Goal: Task Accomplishment & Management: Use online tool/utility

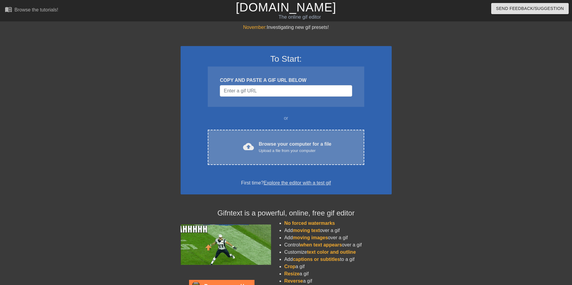
click at [258, 143] on div "cloud_upload Browse your computer for a file Upload a file from your computer" at bounding box center [285, 148] width 131 height 14
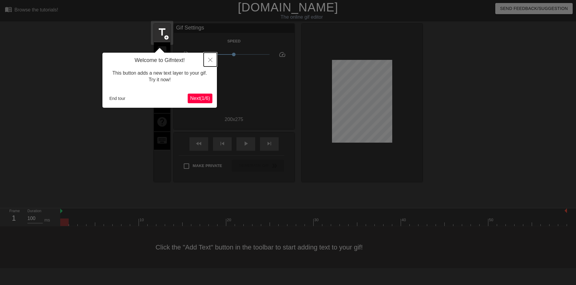
click at [209, 63] on button "Close" at bounding box center [210, 60] width 13 height 14
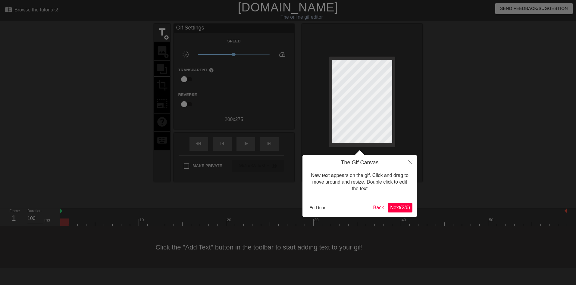
click at [399, 203] on button "Next ( 2 / 6 )" at bounding box center [400, 208] width 25 height 10
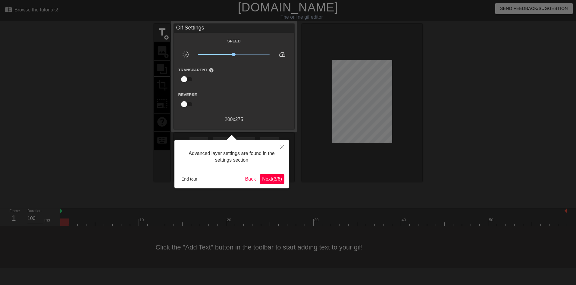
click at [275, 182] on button "Next ( 3 / 6 )" at bounding box center [272, 180] width 25 height 10
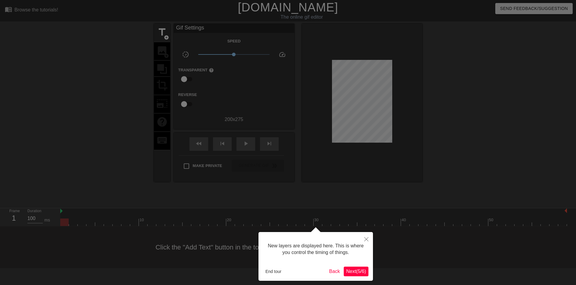
scroll to position [5, 0]
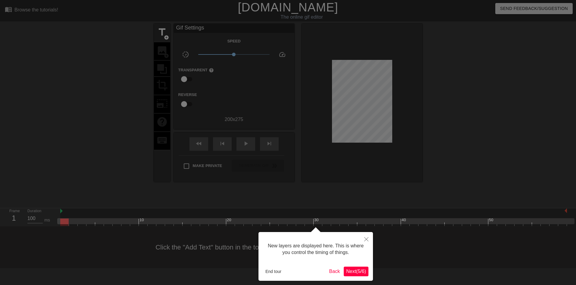
click at [355, 274] on span "Next ( 5 / 6 )" at bounding box center [356, 271] width 20 height 5
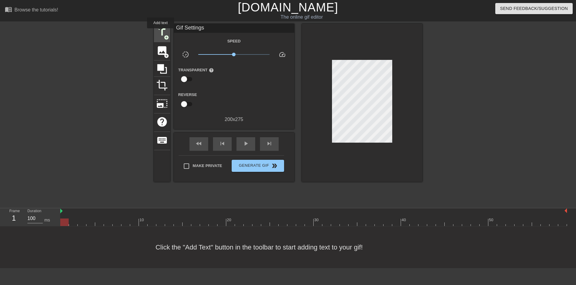
click at [161, 33] on span "title" at bounding box center [161, 32] width 11 height 11
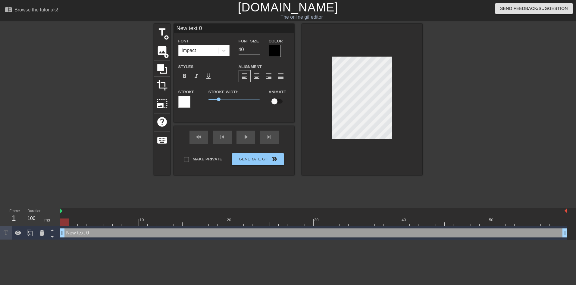
scroll to position [1, 1]
click at [328, 129] on div at bounding box center [362, 100] width 121 height 152
type input "J"
type textarea "J"
type input "Je"
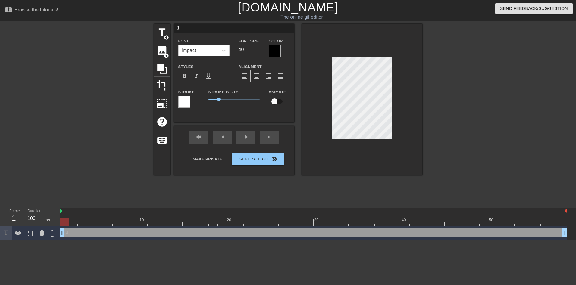
type textarea "Je"
type input "J"
type textarea "J"
type input "JE"
type textarea "JE"
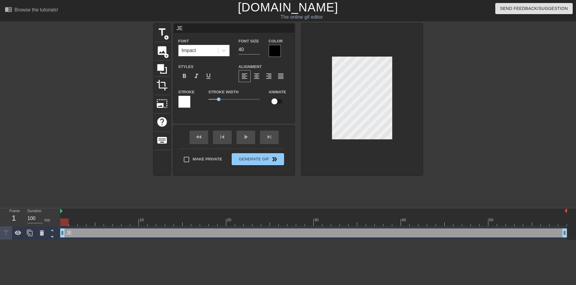
type input "JEL"
type textarea "JEL"
type input "JELL"
type textarea "JELL"
type input "JELLE"
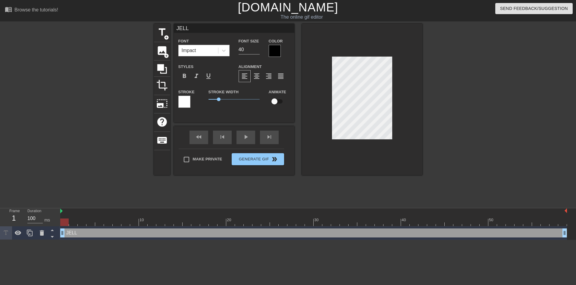
type textarea "JELLE"
type input "[PERSON_NAME]"
type textarea "[PERSON_NAME]"
click at [219, 55] on div at bounding box center [224, 50] width 11 height 11
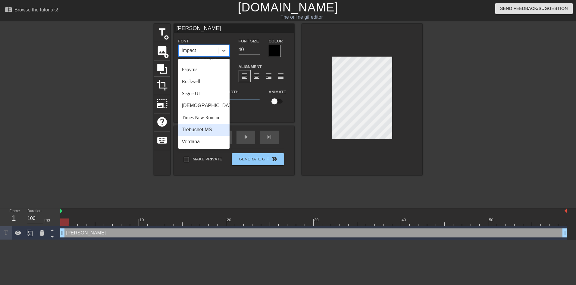
scroll to position [216, 0]
click at [207, 108] on div "[DEMOGRAPHIC_DATA]" at bounding box center [203, 106] width 51 height 12
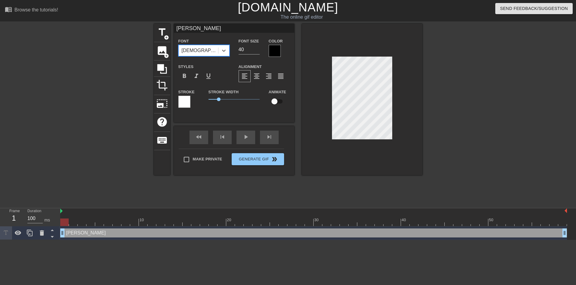
click at [203, 56] on div "Font option Tahoma, selected. 0 results available. Select is focused ,type to r…" at bounding box center [204, 47] width 60 height 20
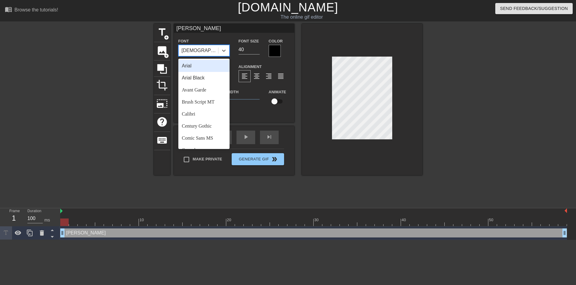
click at [204, 53] on div "[DEMOGRAPHIC_DATA]" at bounding box center [198, 50] width 39 height 11
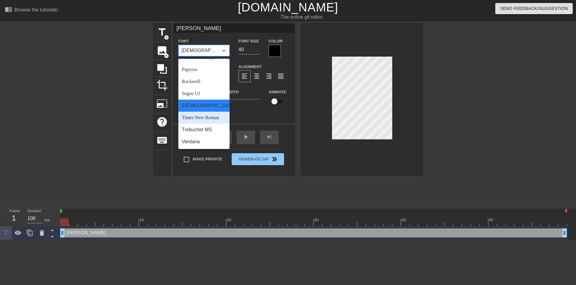
click at [206, 119] on div "Times New Roman" at bounding box center [203, 118] width 51 height 12
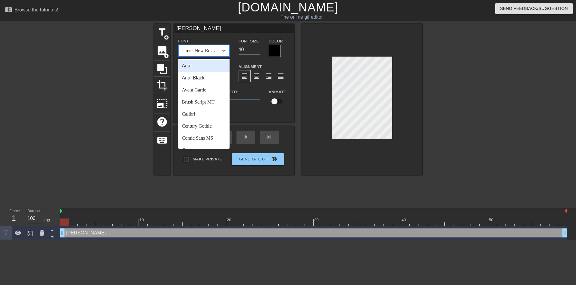
click at [204, 51] on div "Times New Roman" at bounding box center [200, 50] width 37 height 7
click at [202, 93] on div "Avant Garde" at bounding box center [203, 90] width 51 height 12
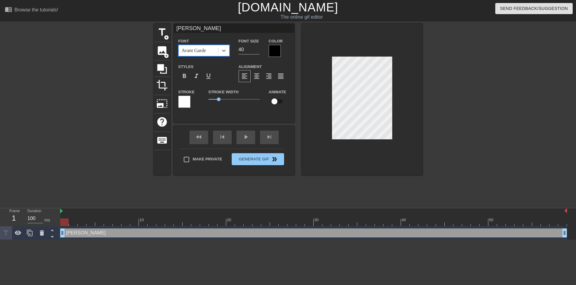
click at [210, 52] on div "Avant Garde" at bounding box center [198, 50] width 39 height 11
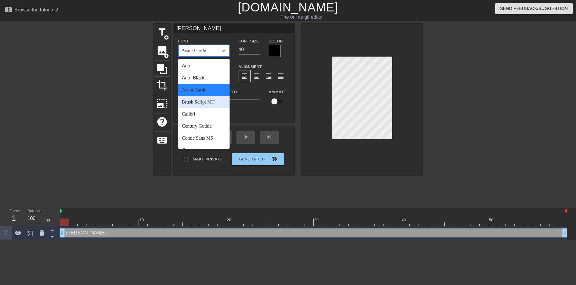
click at [206, 102] on div "Brush Script MT" at bounding box center [203, 102] width 51 height 12
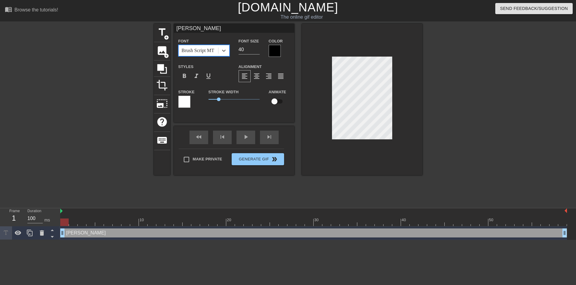
click at [188, 102] on div at bounding box center [184, 102] width 12 height 12
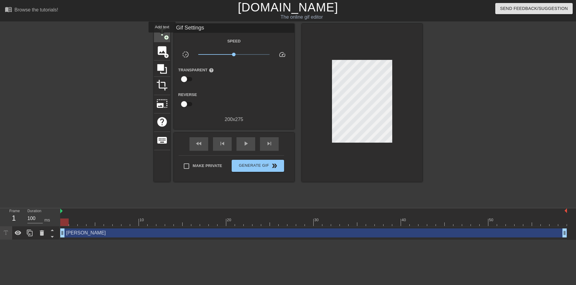
click at [162, 36] on span "title" at bounding box center [161, 32] width 11 height 11
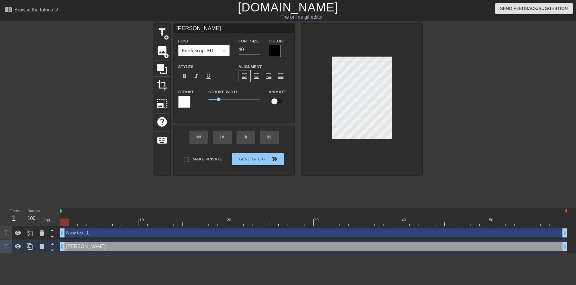
type input "New text 1"
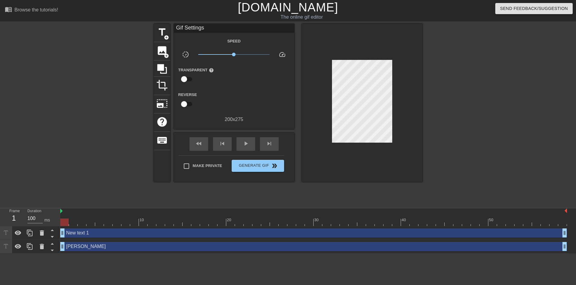
drag, startPoint x: 353, startPoint y: 140, endPoint x: 476, endPoint y: 126, distance: 123.2
click at [476, 126] on div at bounding box center [475, 114] width 90 height 181
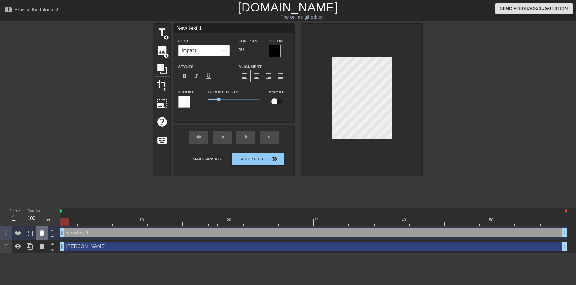
click at [43, 233] on icon at bounding box center [42, 233] width 4 height 5
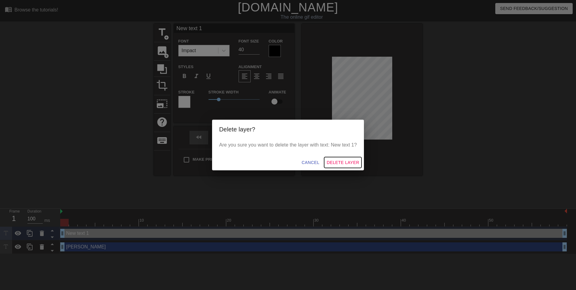
click at [344, 161] on span "Delete Layer" at bounding box center [343, 163] width 33 height 8
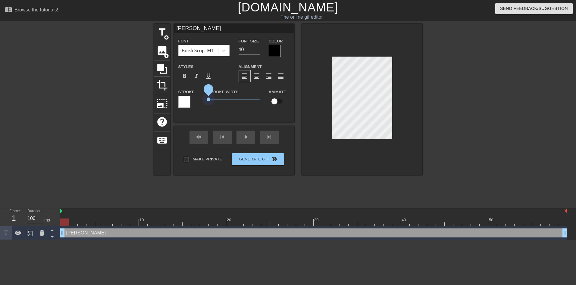
drag, startPoint x: 220, startPoint y: 98, endPoint x: 181, endPoint y: 96, distance: 39.2
click at [176, 97] on div "Stroke Stroke Width 0 Animate" at bounding box center [234, 100] width 121 height 25
click at [273, 51] on div at bounding box center [275, 51] width 12 height 12
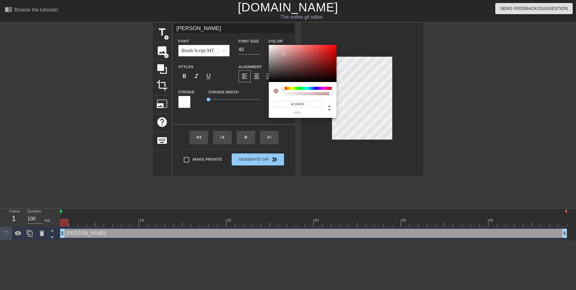
type input "#FFFFFF"
drag, startPoint x: 294, startPoint y: 68, endPoint x: 263, endPoint y: 35, distance: 45.0
click at [263, 35] on div "#FFFFFF hex" at bounding box center [288, 145] width 576 height 290
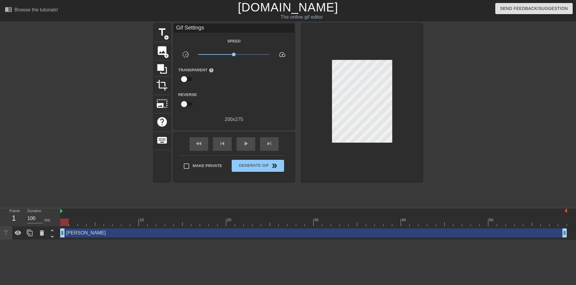
click at [78, 234] on div "[PERSON_NAME] drag_handle drag_handle" at bounding box center [313, 233] width 507 height 9
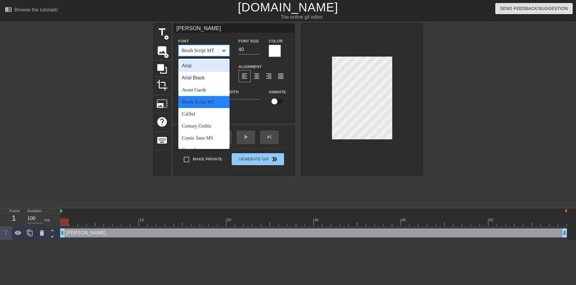
click at [222, 50] on icon at bounding box center [224, 51] width 6 height 6
click at [206, 80] on div "Arial Black" at bounding box center [203, 78] width 51 height 12
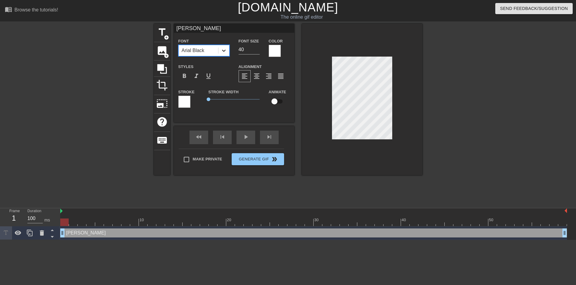
click at [224, 50] on icon at bounding box center [224, 51] width 6 height 6
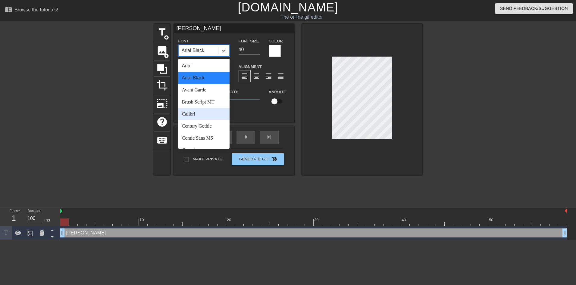
click at [206, 113] on div "Calibri" at bounding box center [203, 114] width 51 height 12
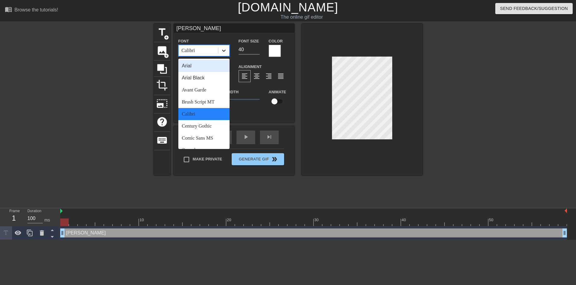
click at [224, 51] on icon at bounding box center [224, 51] width 4 height 2
click at [206, 112] on div "Courier New" at bounding box center [203, 114] width 51 height 12
click at [227, 48] on icon at bounding box center [224, 51] width 6 height 6
click at [205, 113] on div "Calibri" at bounding box center [203, 114] width 51 height 12
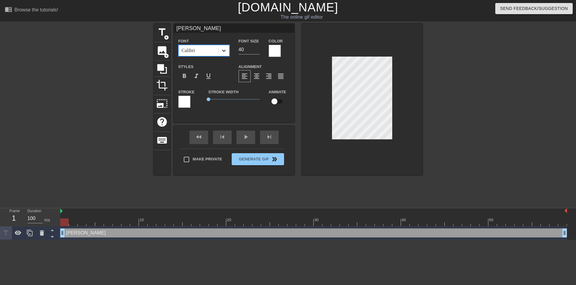
click at [222, 54] on div at bounding box center [224, 50] width 11 height 11
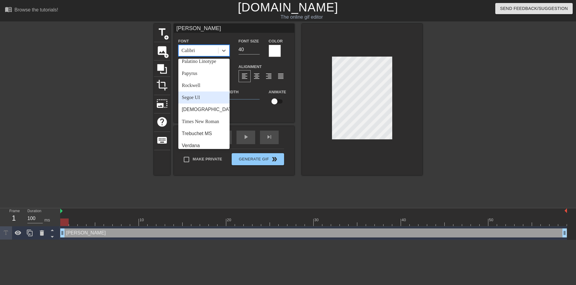
scroll to position [216, 0]
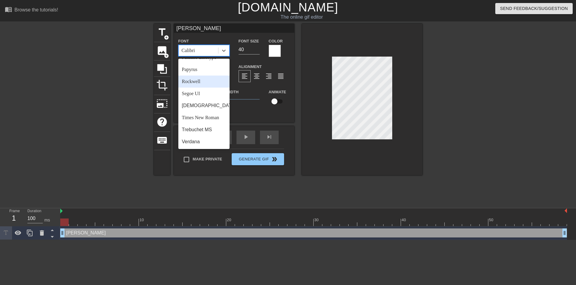
click at [204, 83] on div "Rockwell" at bounding box center [203, 82] width 51 height 12
click at [222, 51] on icon at bounding box center [224, 51] width 6 height 6
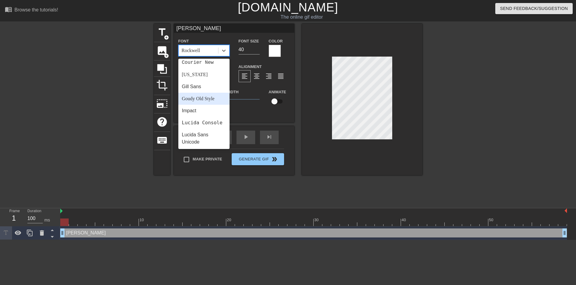
scroll to position [125, 0]
click at [208, 111] on div "Lucida Console" at bounding box center [203, 109] width 51 height 12
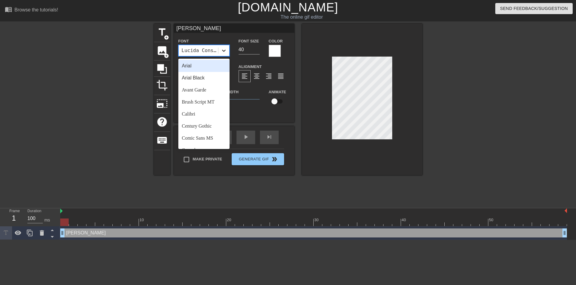
click at [229, 52] on div at bounding box center [224, 50] width 11 height 11
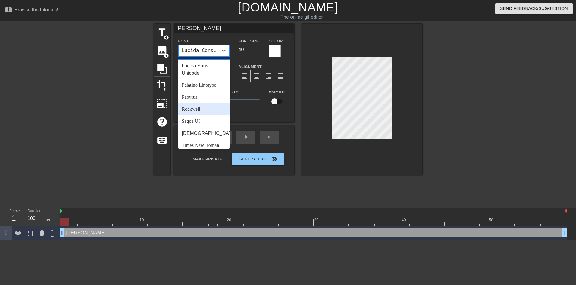
scroll to position [216, 0]
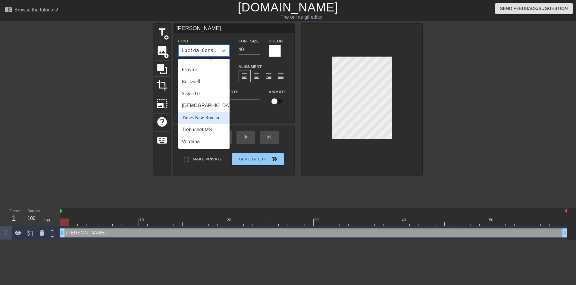
click at [213, 115] on div "Times New Roman" at bounding box center [203, 118] width 51 height 12
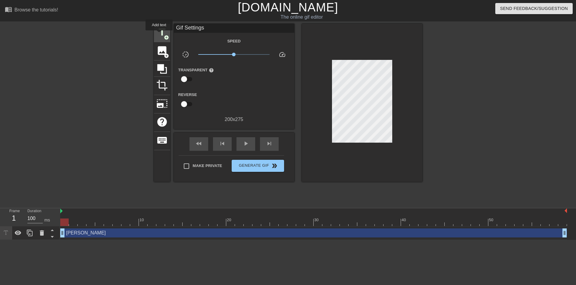
click at [159, 35] on span "title" at bounding box center [161, 32] width 11 height 11
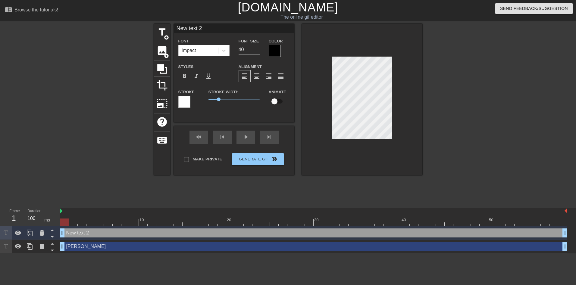
scroll to position [1, 2]
type textarea "Ne"
type input "N"
type textarea "N"
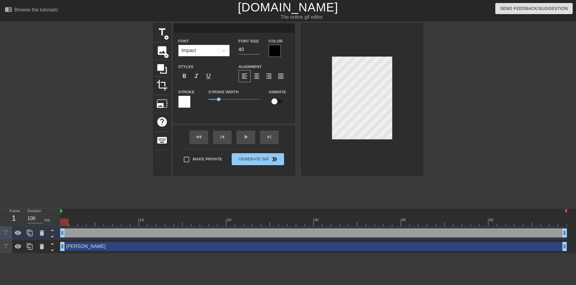
paste input "[3848301]"
type input "[3848301]"
click at [258, 74] on span "format_align_center" at bounding box center [256, 76] width 7 height 7
click at [270, 78] on span "format_align_right" at bounding box center [268, 76] width 7 height 7
click at [281, 78] on span "format_align_justify" at bounding box center [280, 76] width 7 height 7
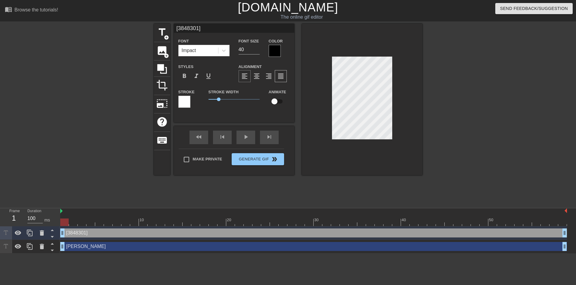
click at [251, 77] on div "format_align_center" at bounding box center [257, 76] width 12 height 12
click at [245, 76] on span "format_align_left" at bounding box center [244, 76] width 7 height 7
click at [196, 29] on input at bounding box center [234, 28] width 121 height 9
paste input "[3848301]"
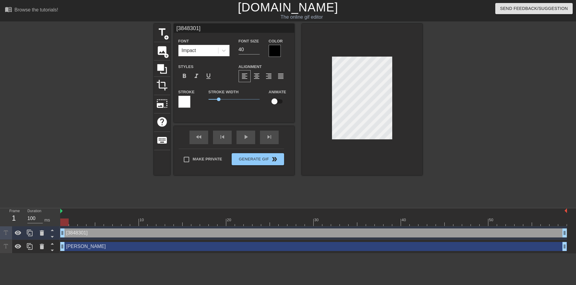
click at [178, 30] on input "[3848301]" at bounding box center [234, 28] width 121 height 9
type input "[3848301]"
click at [209, 27] on input "[3848301]" at bounding box center [234, 28] width 121 height 9
click at [186, 103] on div at bounding box center [184, 102] width 12 height 12
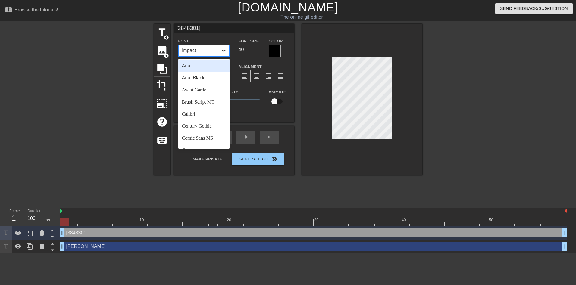
click at [227, 51] on div at bounding box center [224, 50] width 11 height 11
click at [210, 123] on div "Times New Roman" at bounding box center [203, 118] width 51 height 12
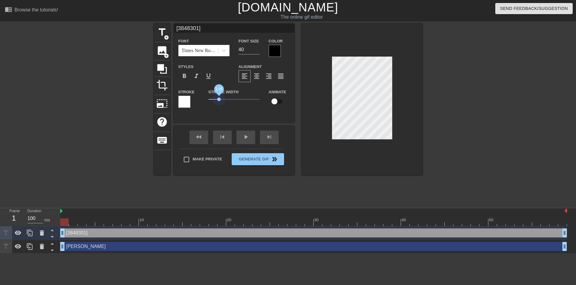
drag, startPoint x: 219, startPoint y: 99, endPoint x: 196, endPoint y: 99, distance: 23.2
click at [196, 99] on div "Stroke Stroke Width 1.05 Animate" at bounding box center [234, 100] width 121 height 25
click at [274, 51] on div at bounding box center [275, 51] width 12 height 12
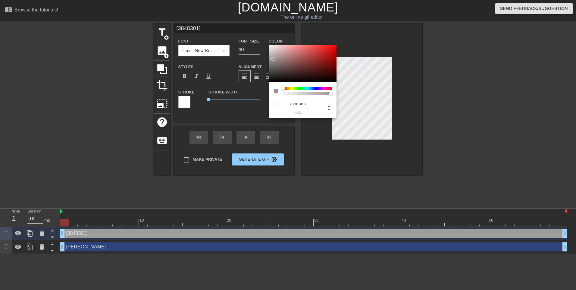
type input "#FFFFFF"
drag, startPoint x: 274, startPoint y: 59, endPoint x: 260, endPoint y: 32, distance: 30.1
click at [260, 32] on div "#FFFFFF hex" at bounding box center [288, 145] width 576 height 290
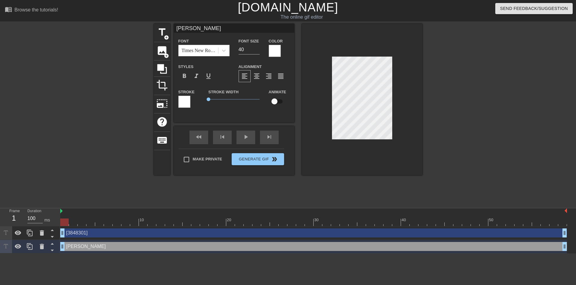
type input "[3848301]"
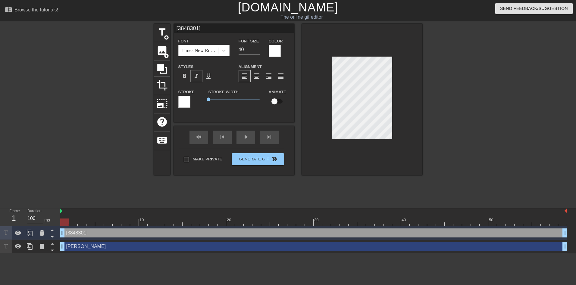
click at [194, 78] on span "format_italic" at bounding box center [196, 76] width 7 height 7
click at [188, 77] on span "format_bold" at bounding box center [184, 76] width 7 height 7
click at [188, 77] on div "format_bold" at bounding box center [184, 76] width 12 height 12
drag, startPoint x: 246, startPoint y: 51, endPoint x: 233, endPoint y: 50, distance: 13.3
click at [233, 50] on div "Font Times New Roman Font Size 40 Color" at bounding box center [234, 47] width 121 height 20
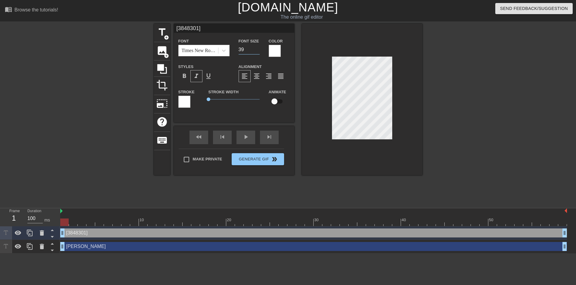
click at [257, 51] on input "39" at bounding box center [249, 50] width 21 height 10
click at [257, 51] on input "38" at bounding box center [249, 50] width 21 height 10
click at [257, 51] on input "37" at bounding box center [249, 50] width 21 height 10
click at [257, 51] on input "36" at bounding box center [249, 50] width 21 height 10
click at [257, 51] on input "35" at bounding box center [249, 50] width 21 height 10
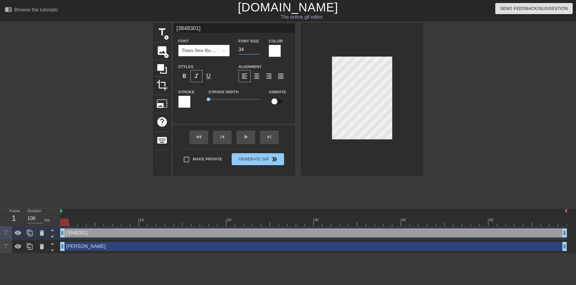
click at [257, 51] on input "34" at bounding box center [249, 50] width 21 height 10
click at [257, 51] on input "33" at bounding box center [249, 50] width 21 height 10
click at [257, 51] on input "32" at bounding box center [249, 50] width 21 height 10
click at [256, 51] on input "31" at bounding box center [249, 50] width 21 height 10
type input "30"
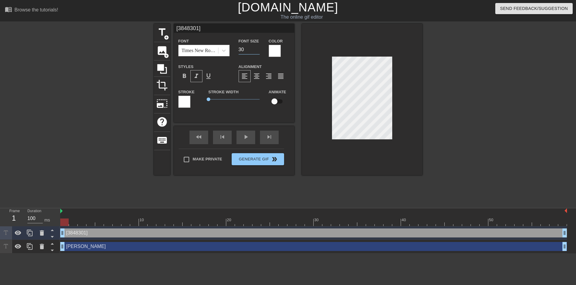
click at [256, 51] on input "30" at bounding box center [249, 50] width 21 height 10
type input "[PERSON_NAME]"
type input "40"
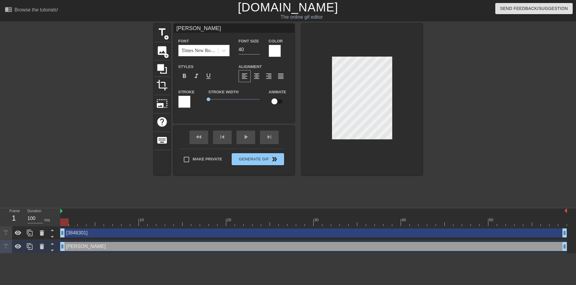
type input "[3848301]"
type input "30"
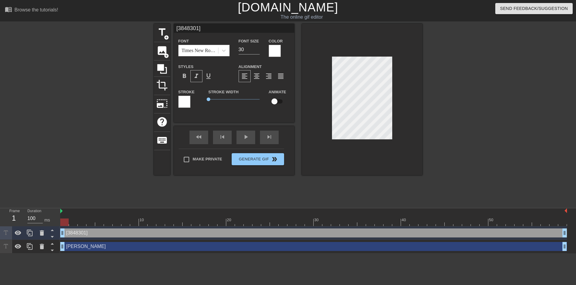
type input "[PERSON_NAME]"
type input "40"
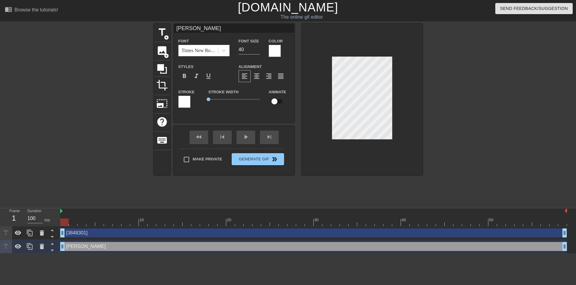
type input "[3848301]"
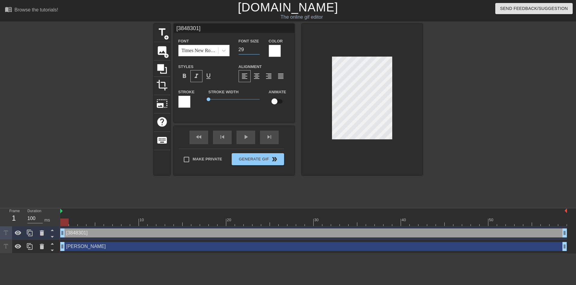
click at [259, 52] on input "29" at bounding box center [249, 50] width 21 height 10
click at [258, 51] on input "27" at bounding box center [249, 50] width 21 height 10
click at [258, 51] on input "26" at bounding box center [249, 50] width 21 height 10
click at [258, 51] on input "25" at bounding box center [249, 50] width 21 height 10
click at [258, 51] on input "24" at bounding box center [249, 50] width 21 height 10
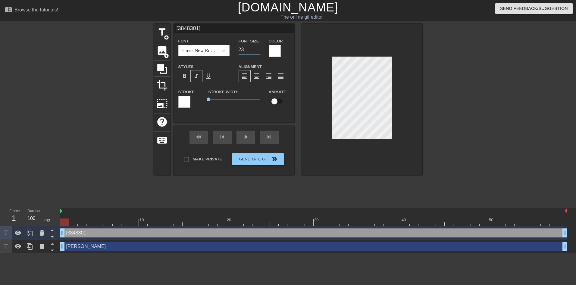
click at [258, 51] on input "23" at bounding box center [249, 50] width 21 height 10
click at [258, 51] on input "22" at bounding box center [249, 50] width 21 height 10
type input "21"
click at [258, 51] on input "21" at bounding box center [249, 50] width 21 height 10
type input "[PERSON_NAME]"
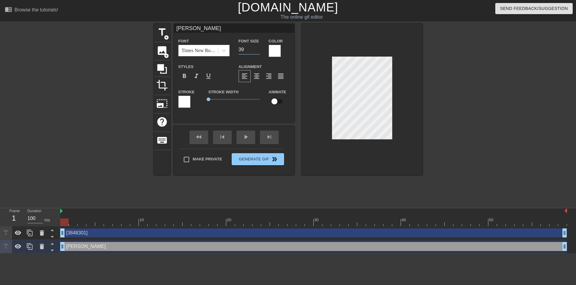
click at [257, 50] on input "39" at bounding box center [249, 50] width 21 height 10
click at [257, 50] on input "38" at bounding box center [249, 50] width 21 height 10
click at [257, 50] on input "37" at bounding box center [249, 50] width 21 height 10
click at [257, 50] on input "36" at bounding box center [249, 50] width 21 height 10
click at [257, 50] on input "35" at bounding box center [249, 50] width 21 height 10
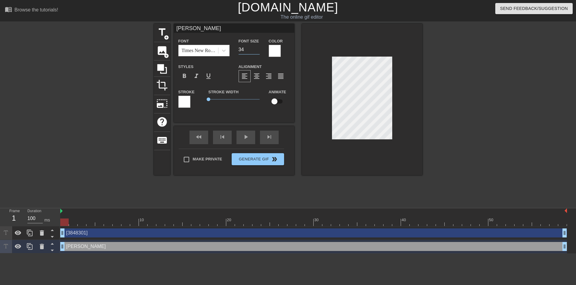
click at [257, 50] on input "34" at bounding box center [249, 50] width 21 height 10
click at [257, 50] on input "33" at bounding box center [249, 50] width 21 height 10
click at [257, 50] on input "32" at bounding box center [249, 50] width 21 height 10
type input "31"
click at [257, 50] on input "31" at bounding box center [249, 50] width 21 height 10
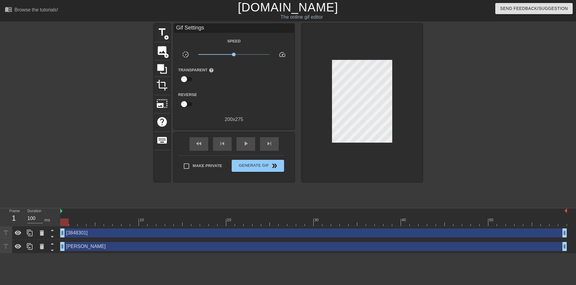
click at [414, 128] on div at bounding box center [362, 103] width 121 height 158
click at [419, 94] on div at bounding box center [362, 103] width 121 height 158
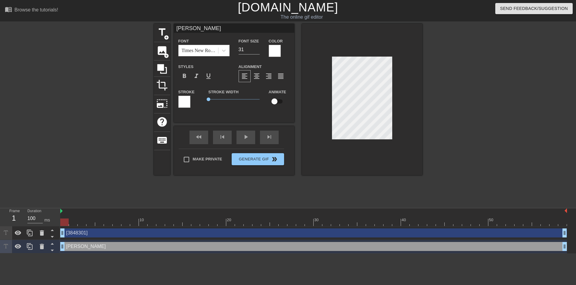
click at [273, 103] on input "checkbox" at bounding box center [274, 101] width 34 height 11
checkbox input "true"
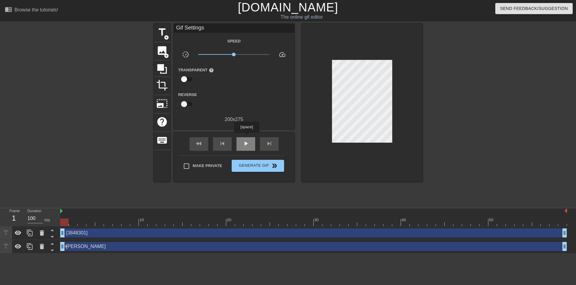
click at [247, 137] on div "play_arrow" at bounding box center [246, 144] width 19 height 14
type input "100"
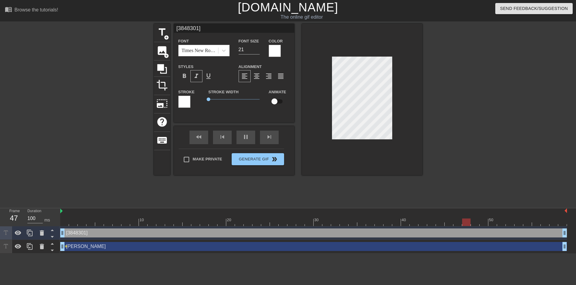
click at [277, 102] on input "checkbox" at bounding box center [274, 101] width 34 height 11
checkbox input "true"
drag, startPoint x: 209, startPoint y: 98, endPoint x: 209, endPoint y: 102, distance: 4.0
click at [209, 102] on span "0.1" at bounding box center [234, 99] width 51 height 7
type input "100"
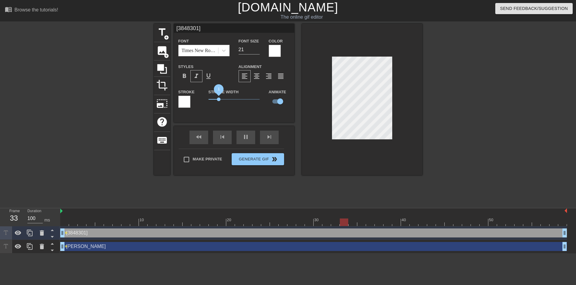
drag, startPoint x: 209, startPoint y: 100, endPoint x: 219, endPoint y: 99, distance: 9.3
click at [219, 99] on span "1" at bounding box center [219, 100] width 4 height 4
click at [180, 100] on div at bounding box center [184, 102] width 12 height 12
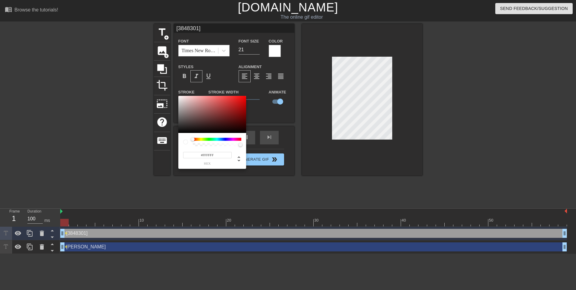
type input "255"
type input "0.62"
type input "100"
type input "0.5"
drag, startPoint x: 241, startPoint y: 146, endPoint x: 217, endPoint y: 143, distance: 24.0
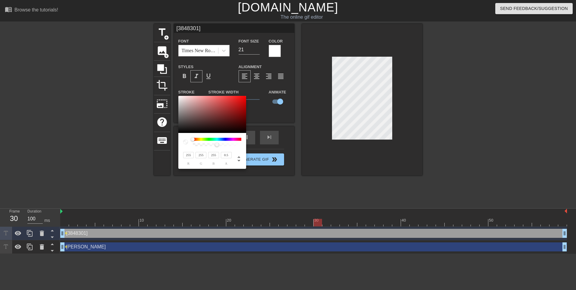
click at [217, 143] on div at bounding box center [217, 145] width 4 height 4
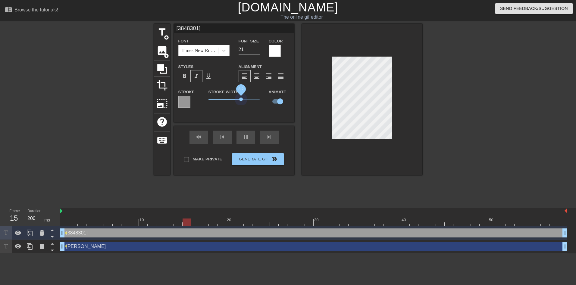
drag, startPoint x: 219, startPoint y: 98, endPoint x: 241, endPoint y: 103, distance: 23.1
click at [241, 103] on span "3.2" at bounding box center [234, 99] width 51 height 7
type input "100"
click at [180, 103] on div at bounding box center [184, 102] width 12 height 12
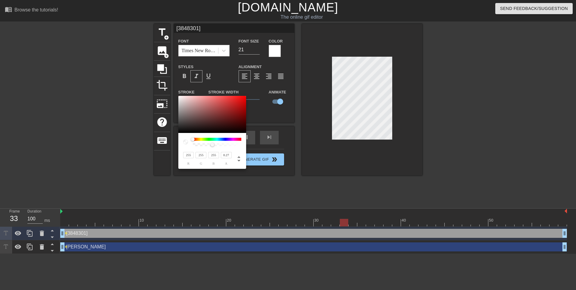
type input "0.25"
drag, startPoint x: 217, startPoint y: 144, endPoint x: 205, endPoint y: 144, distance: 12.1
click at [205, 144] on div at bounding box center [205, 145] width 4 height 4
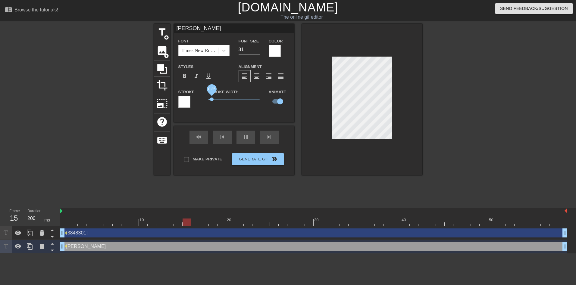
type input "100"
click at [223, 98] on span "1.55" at bounding box center [224, 100] width 4 height 4
click at [182, 100] on div at bounding box center [184, 102] width 12 height 12
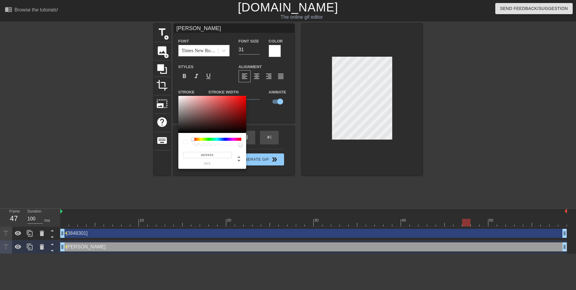
type input "255"
type input "0.38"
drag, startPoint x: 240, startPoint y: 145, endPoint x: 219, endPoint y: 137, distance: 23.0
click at [212, 143] on div at bounding box center [211, 145] width 4 height 4
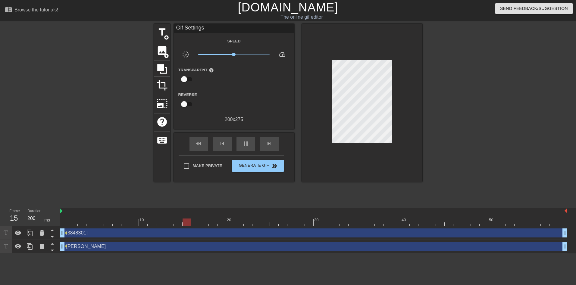
type input "100"
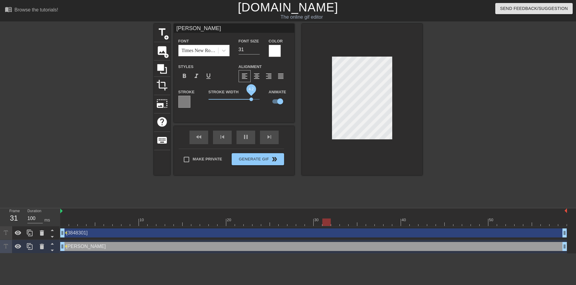
drag, startPoint x: 222, startPoint y: 101, endPoint x: 252, endPoint y: 101, distance: 29.8
click at [252, 101] on span "4.2" at bounding box center [252, 100] width 4 height 4
click at [186, 102] on div at bounding box center [184, 102] width 12 height 12
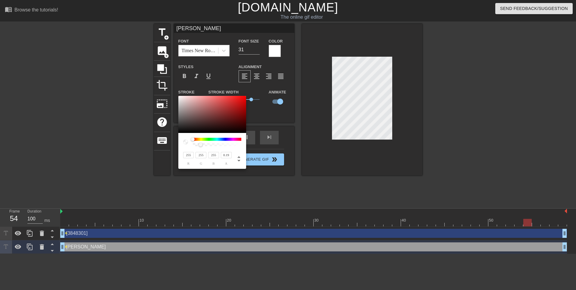
type input "0.2"
drag, startPoint x: 211, startPoint y: 145, endPoint x: 203, endPoint y: 145, distance: 8.1
click at [203, 145] on div at bounding box center [203, 145] width 4 height 4
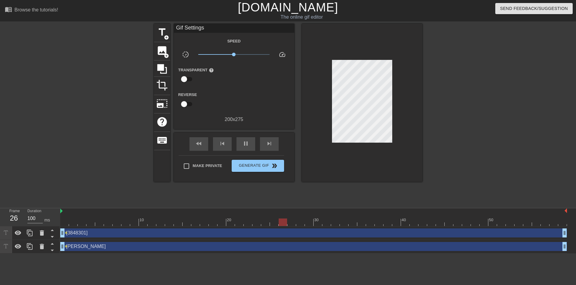
click at [78, 232] on div "[3848301] drag_handle drag_handle" at bounding box center [313, 233] width 507 height 9
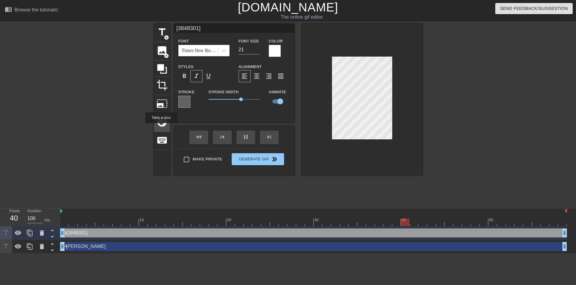
click at [161, 127] on div "help" at bounding box center [162, 123] width 16 height 18
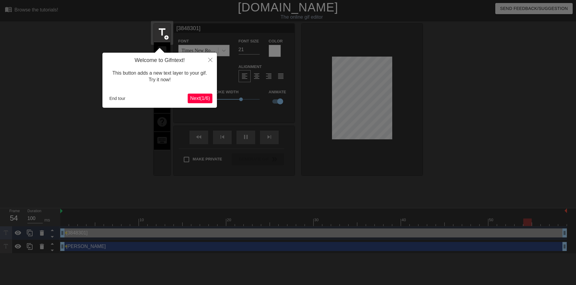
click at [191, 96] on span "Next ( 1 / 6 )" at bounding box center [200, 98] width 20 height 5
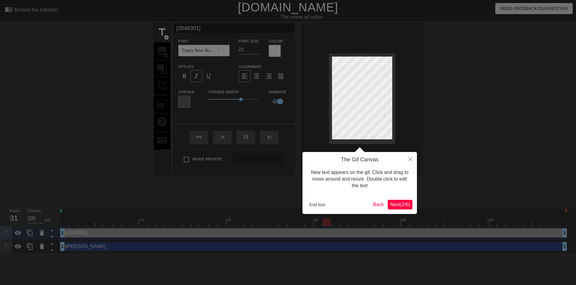
click at [404, 202] on span "Next ( 2 / 6 )" at bounding box center [400, 204] width 20 height 5
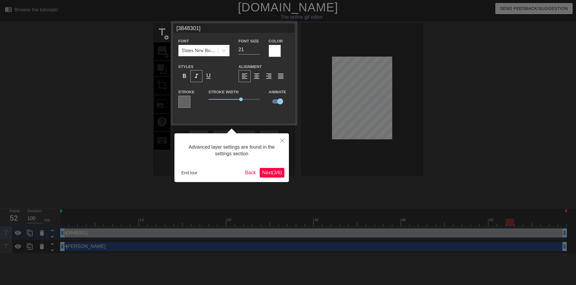
click at [270, 173] on span "Next ( 3 / 6 )" at bounding box center [272, 172] width 20 height 5
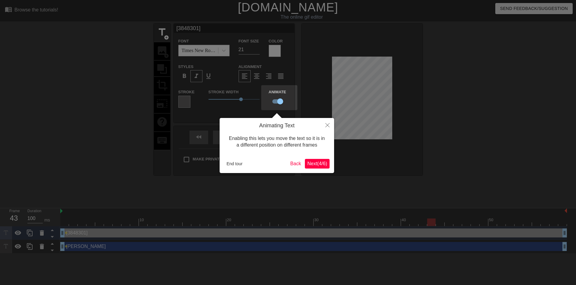
click at [313, 165] on span "Next ( 4 / 6 )" at bounding box center [317, 163] width 20 height 5
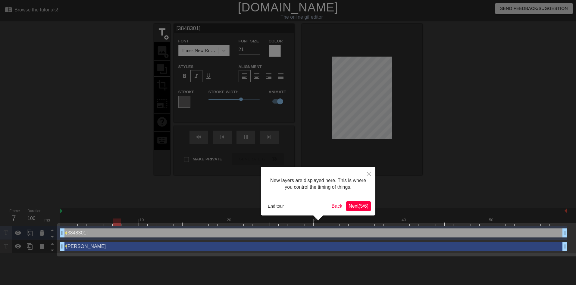
click at [363, 208] on span "Next ( 5 / 6 )" at bounding box center [359, 206] width 20 height 5
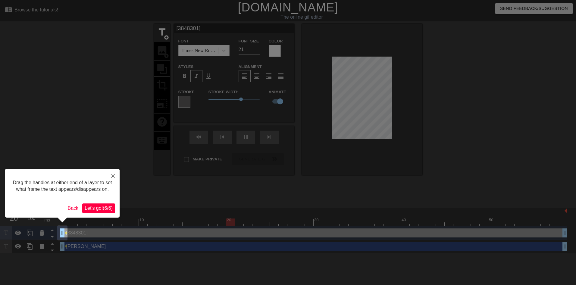
click at [103, 207] on span "Let's go! ( 6 / 6 )" at bounding box center [99, 208] width 28 height 5
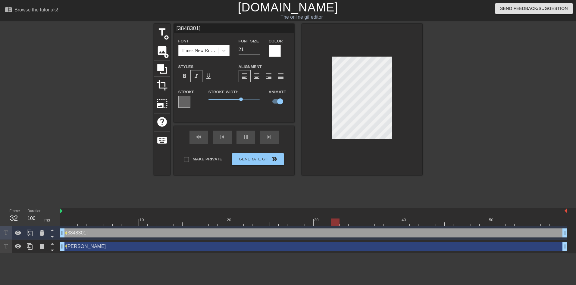
click at [202, 234] on div "[3848301] drag_handle drag_handle" at bounding box center [313, 233] width 507 height 9
type input "100"
click at [277, 100] on input "checkbox" at bounding box center [280, 101] width 34 height 11
checkbox input "false"
click at [103, 249] on div "[PERSON_NAME] drag_handle drag_handle" at bounding box center [313, 246] width 507 height 9
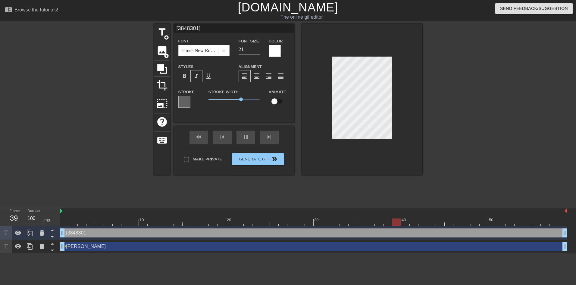
type input "[PERSON_NAME]"
type input "31"
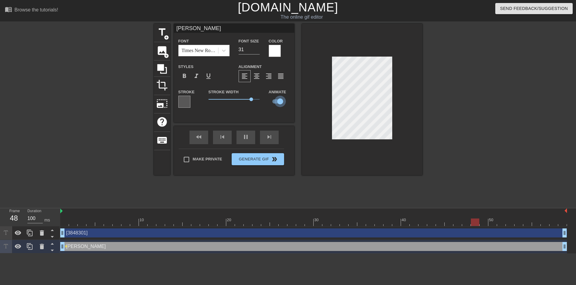
click at [274, 101] on input "checkbox" at bounding box center [280, 101] width 34 height 11
checkbox input "false"
type input "200"
click at [272, 101] on input "checkbox" at bounding box center [274, 101] width 34 height 11
checkbox input "true"
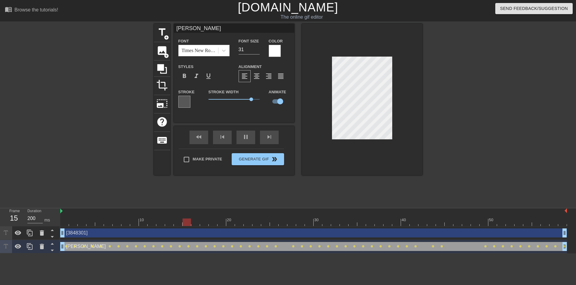
type input "100"
click at [282, 100] on input "checkbox" at bounding box center [280, 101] width 34 height 11
click at [277, 99] on input "checkbox" at bounding box center [274, 101] width 34 height 11
checkbox input "true"
click at [140, 247] on div "[PERSON_NAME] drag_handle drag_handle" at bounding box center [313, 246] width 507 height 9
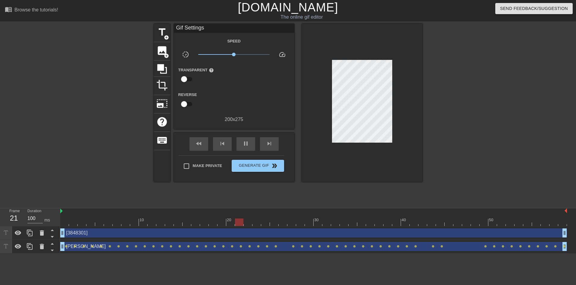
drag, startPoint x: 140, startPoint y: 247, endPoint x: 90, endPoint y: 158, distance: 101.7
click at [91, 158] on div at bounding box center [101, 114] width 90 height 181
click at [97, 234] on div "[3848301] drag_handle drag_handle" at bounding box center [313, 233] width 507 height 9
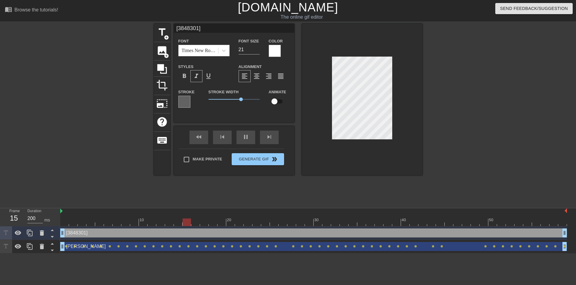
type input "100"
drag, startPoint x: 61, startPoint y: 211, endPoint x: 77, endPoint y: 206, distance: 16.2
click at [54, 210] on div "Frame 33 Duration 100 ms 10 20 30 40 50 [3848301] drag_handle drag_handle [PERS…" at bounding box center [288, 231] width 576 height 45
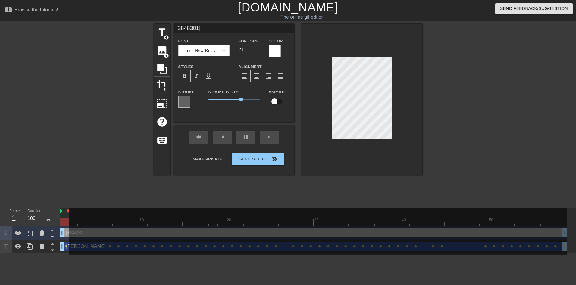
drag, startPoint x: 567, startPoint y: 209, endPoint x: 0, endPoint y: 191, distance: 566.9
click at [0, 192] on html "menu_book Browse the tutorials! [DOMAIN_NAME] The online gif editor Send Feedba…" at bounding box center [288, 127] width 576 height 254
click at [66, 222] on div at bounding box center [64, 223] width 8 height 8
click at [62, 221] on div at bounding box center [64, 223] width 8 height 8
drag, startPoint x: 62, startPoint y: 221, endPoint x: 37, endPoint y: 178, distance: 49.6
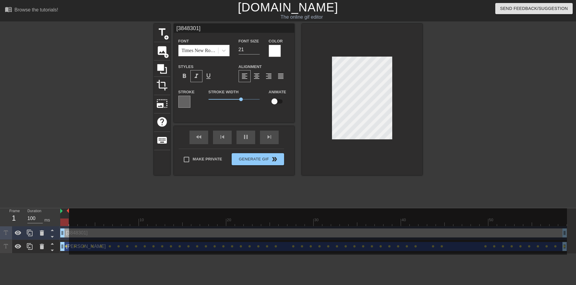
click at [37, 178] on div "title add_circle image add_circle crop photo_size_select_large help keyboard [3…" at bounding box center [288, 114] width 576 height 181
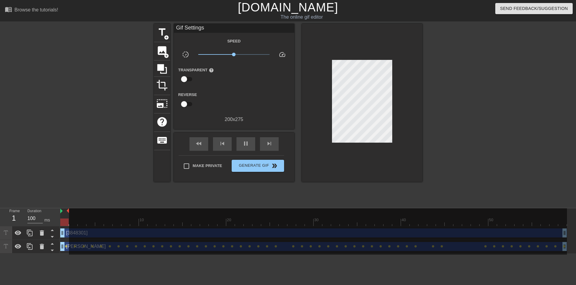
click at [444, 124] on div at bounding box center [475, 114] width 90 height 181
click at [162, 53] on span "image" at bounding box center [161, 50] width 11 height 11
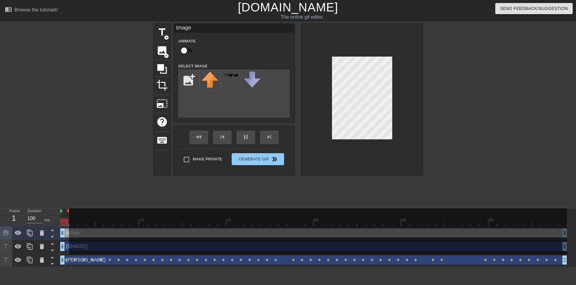
drag, startPoint x: 327, startPoint y: 84, endPoint x: 87, endPoint y: 236, distance: 283.7
drag, startPoint x: 87, startPoint y: 236, endPoint x: 40, endPoint y: 233, distance: 47.4
click at [40, 233] on icon at bounding box center [42, 233] width 4 height 5
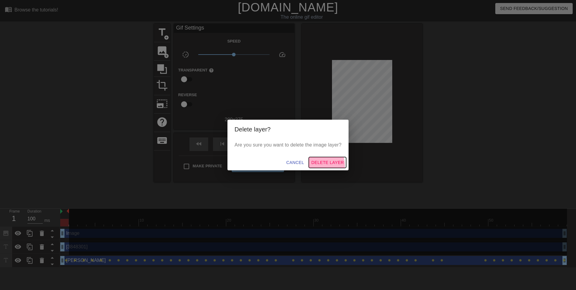
click at [318, 165] on span "Delete Layer" at bounding box center [327, 163] width 33 height 8
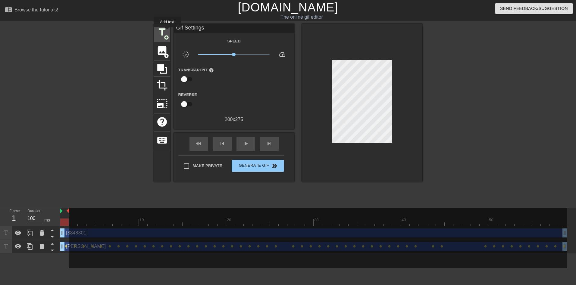
click at [164, 30] on span "title" at bounding box center [161, 32] width 11 height 11
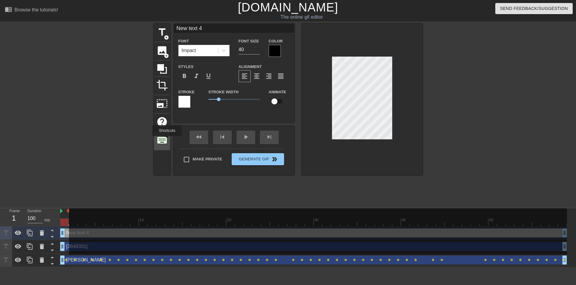
click at [167, 140] on span "keyboard" at bounding box center [161, 140] width 11 height 11
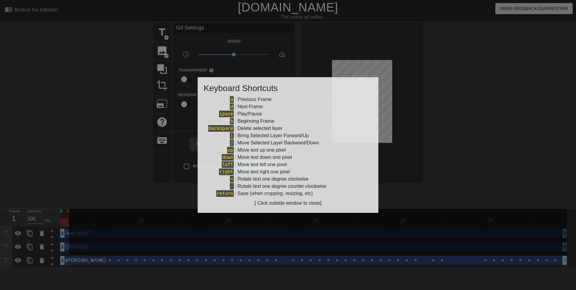
click at [483, 128] on div at bounding box center [288, 145] width 576 height 290
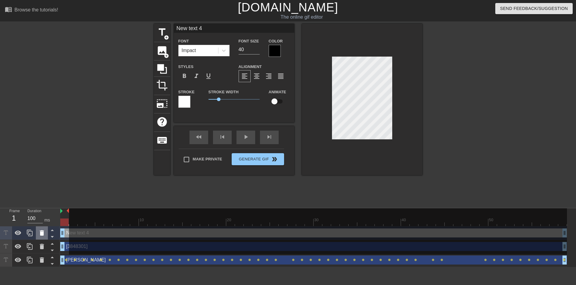
click at [41, 233] on icon at bounding box center [42, 233] width 4 height 5
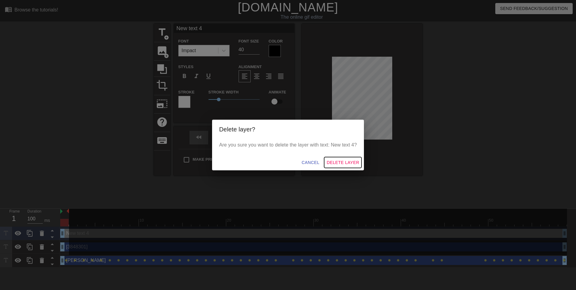
click at [346, 162] on span "Delete Layer" at bounding box center [343, 163] width 33 height 8
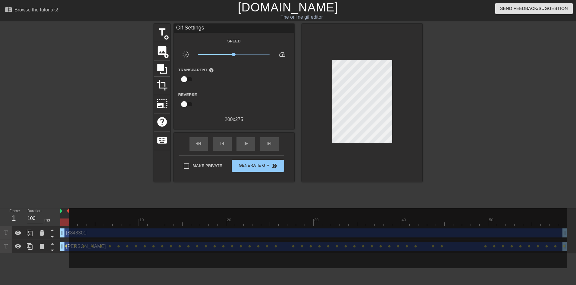
click at [65, 221] on div at bounding box center [64, 223] width 8 height 8
click at [90, 235] on div at bounding box center [318, 239] width 498 height 60
click at [85, 246] on div at bounding box center [318, 239] width 498 height 60
click at [67, 244] on div "[PERSON_NAME] drag_handle drag_handle" at bounding box center [313, 246] width 507 height 9
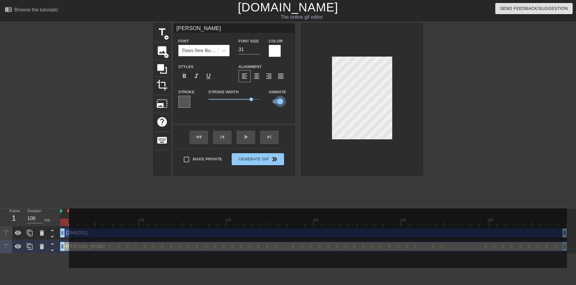
click at [279, 102] on input "checkbox" at bounding box center [280, 101] width 34 height 11
checkbox input "false"
click at [66, 231] on div "[3848301] drag_handle drag_handle" at bounding box center [313, 233] width 507 height 9
type input "[3848301]"
type input "21"
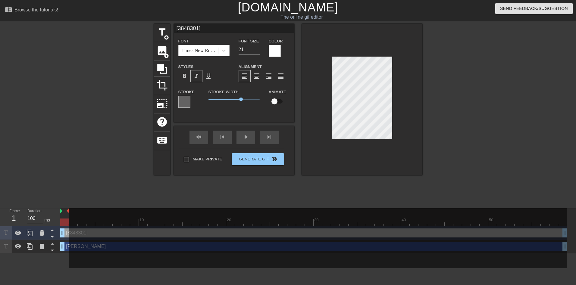
click at [64, 223] on div at bounding box center [64, 223] width 8 height 8
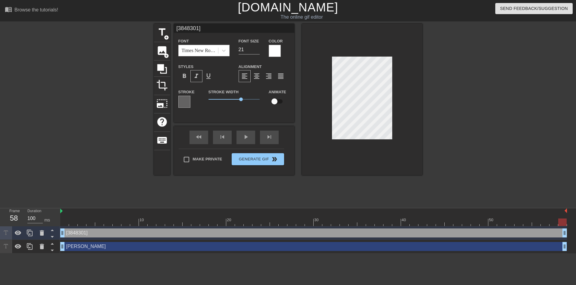
drag, startPoint x: 68, startPoint y: 210, endPoint x: 576, endPoint y: 187, distance: 509.0
click at [571, 188] on html "menu_book Browse the tutorials! [DOMAIN_NAME] The online gif editor Send Feedba…" at bounding box center [288, 127] width 576 height 254
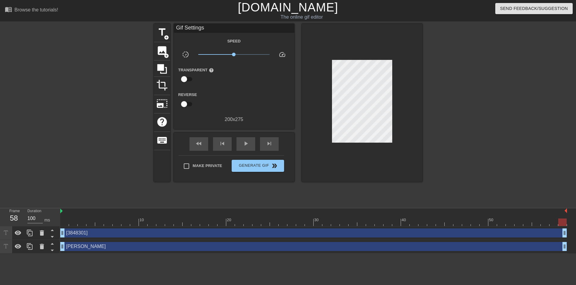
drag, startPoint x: 255, startPoint y: 189, endPoint x: 288, endPoint y: 180, distance: 34.5
click at [255, 189] on div "title add_circle image add_circle crop photo_size_select_large help keyboard Gi…" at bounding box center [288, 114] width 269 height 181
click at [88, 234] on div "[3848301] drag_handle drag_handle" at bounding box center [313, 233] width 507 height 9
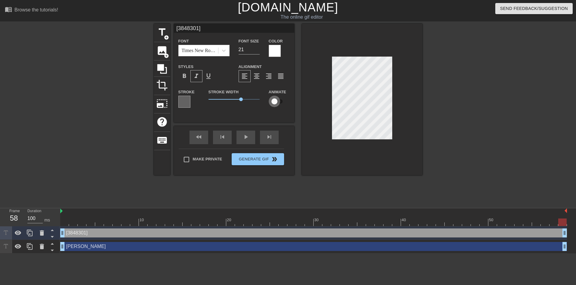
click at [276, 100] on input "checkbox" at bounding box center [274, 101] width 34 height 11
click at [277, 96] on input "checkbox" at bounding box center [280, 101] width 34 height 11
click at [278, 102] on input "checkbox" at bounding box center [274, 101] width 34 height 11
checkbox input "true"
click at [110, 179] on div at bounding box center [101, 114] width 90 height 181
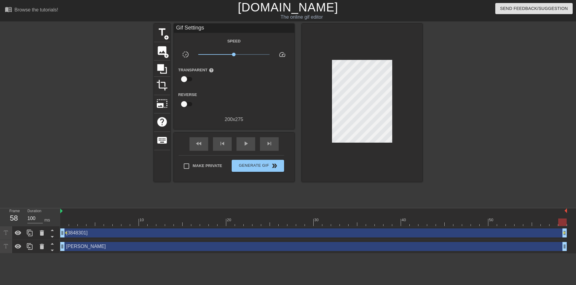
click at [81, 254] on html "menu_book Browse the tutorials! [DOMAIN_NAME] The online gif editor Send Feedba…" at bounding box center [288, 127] width 576 height 254
click at [83, 232] on div "[3848301] drag_handle drag_handle" at bounding box center [313, 233] width 507 height 9
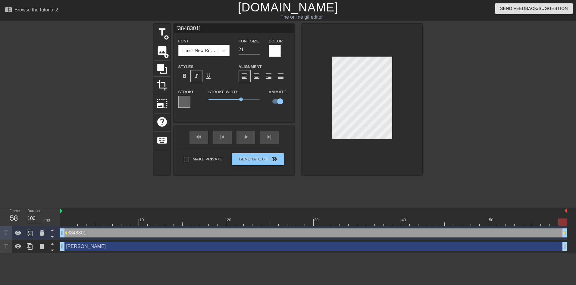
click at [563, 222] on div at bounding box center [563, 223] width 8 height 8
drag, startPoint x: 563, startPoint y: 222, endPoint x: -1, endPoint y: 264, distance: 565.8
click at [0, 254] on html "menu_book Browse the tutorials! [DOMAIN_NAME] The online gif editor Send Feedba…" at bounding box center [288, 127] width 576 height 254
drag, startPoint x: 65, startPoint y: 223, endPoint x: 37, endPoint y: 233, distance: 29.6
click at [37, 233] on div "Frame 1 Duration 100 ms 10 20 30 40 50 [3848301] drag_handle drag_handle lens l…" at bounding box center [288, 231] width 576 height 45
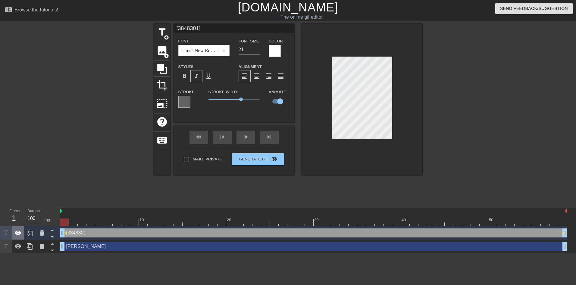
drag, startPoint x: 62, startPoint y: 235, endPoint x: 21, endPoint y: 228, distance: 41.1
click at [21, 228] on div "Frame 1 Duration 100 ms 10 20 30 40 50 [3848301] drag_handle drag_handle lens l…" at bounding box center [288, 231] width 576 height 45
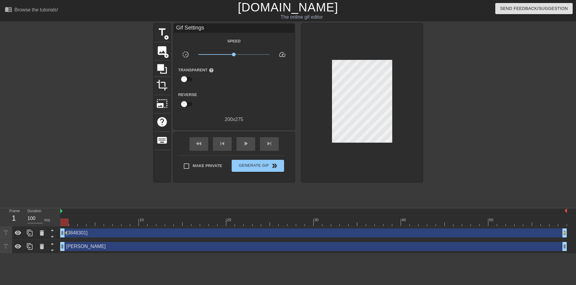
drag, startPoint x: 565, startPoint y: 232, endPoint x: 114, endPoint y: 238, distance: 451.3
click at [114, 238] on div "[3848301] drag_handle drag_handle lens lens" at bounding box center [313, 234] width 507 height 14
drag, startPoint x: 66, startPoint y: 233, endPoint x: -1, endPoint y: 247, distance: 68.3
click at [0, 247] on html "menu_book Browse the tutorials! [DOMAIN_NAME] The online gif editor Send Feedba…" at bounding box center [288, 127] width 576 height 254
click at [565, 210] on img at bounding box center [566, 211] width 2 height 5
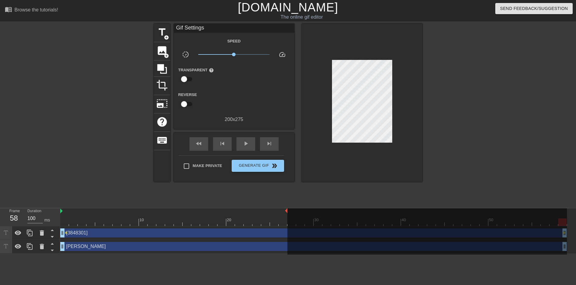
drag, startPoint x: 566, startPoint y: 211, endPoint x: 234, endPoint y: 222, distance: 332.0
click at [234, 222] on div "10 20 30 40 50" at bounding box center [313, 218] width 507 height 18
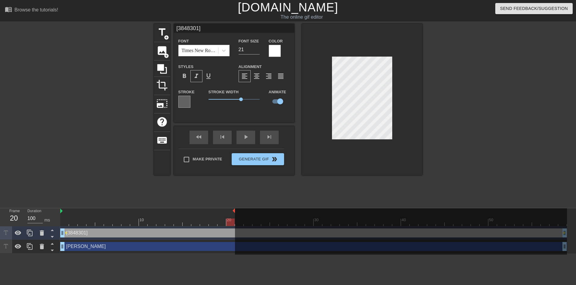
click at [234, 215] on div "20" at bounding box center [230, 219] width 9 height 8
click at [233, 212] on img at bounding box center [234, 211] width 2 height 5
drag, startPoint x: 233, startPoint y: 212, endPoint x: 338, endPoint y: 213, distance: 105.5
click at [571, 209] on div "10 20 30 40 50 [3848301] drag_handle drag_handle lens lens [PERSON_NAME] drag_h…" at bounding box center [318, 231] width 516 height 45
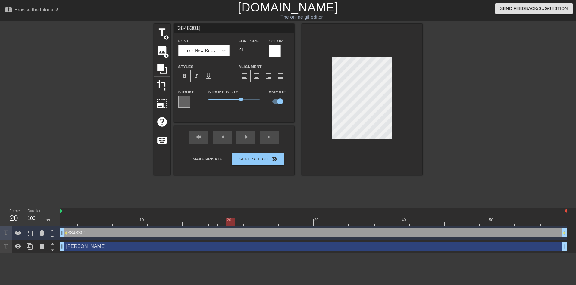
drag, startPoint x: 235, startPoint y: 211, endPoint x: 547, endPoint y: 198, distance: 313.1
click at [571, 198] on html "menu_book Browse the tutorials! [DOMAIN_NAME] The online gif editor Send Feedba…" at bounding box center [288, 127] width 576 height 254
click at [222, 222] on div at bounding box center [313, 223] width 507 height 8
click at [211, 223] on div at bounding box center [313, 223] width 507 height 8
click at [190, 223] on div at bounding box center [313, 223] width 507 height 8
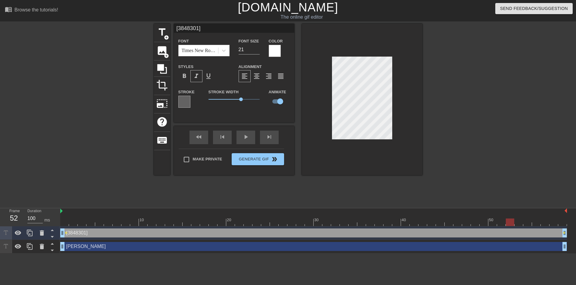
type input "100"
drag, startPoint x: 186, startPoint y: 222, endPoint x: 34, endPoint y: 203, distance: 152.7
click at [34, 203] on div "menu_book Browse the tutorials! [DOMAIN_NAME] The online gif editor Send Feedba…" at bounding box center [288, 127] width 576 height 254
drag, startPoint x: 65, startPoint y: 221, endPoint x: 21, endPoint y: 155, distance: 79.1
click at [21, 155] on div "title add_circle image add_circle crop photo_size_select_large help keyboard [3…" at bounding box center [288, 114] width 576 height 181
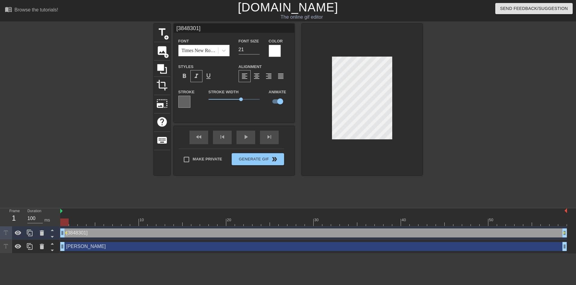
type input "[PERSON_NAME]"
type input "31"
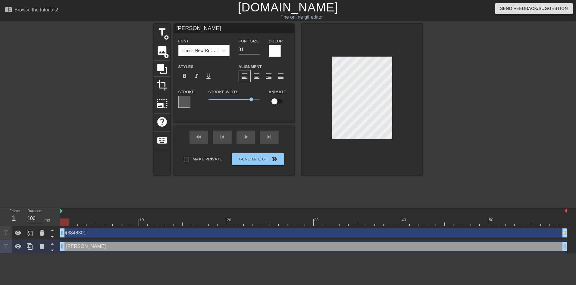
click at [274, 101] on input "checkbox" at bounding box center [274, 101] width 34 height 11
checkbox input "true"
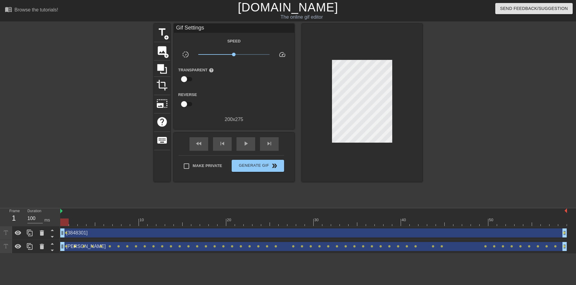
click at [74, 247] on span "lens" at bounding box center [75, 246] width 3 height 3
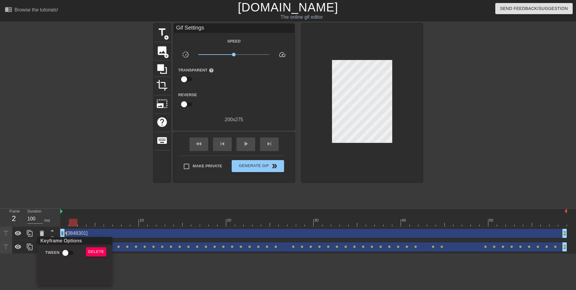
click at [136, 264] on div at bounding box center [288, 145] width 576 height 290
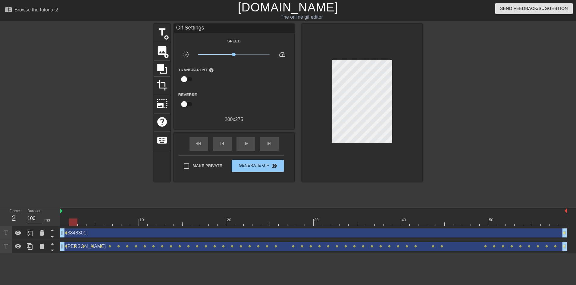
click at [130, 248] on div "[PERSON_NAME] drag_handle drag_handle" at bounding box center [313, 246] width 507 height 9
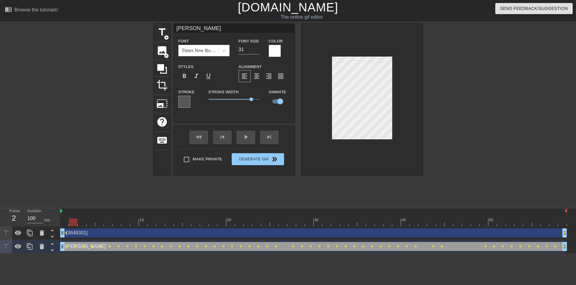
drag, startPoint x: 61, startPoint y: 211, endPoint x: 11, endPoint y: 209, distance: 49.5
click at [11, 209] on div "Frame 2 Duration 100 ms 10 20 30 40 50 [3848301] drag_handle drag_handle lens l…" at bounding box center [288, 231] width 576 height 45
type input "100"
drag, startPoint x: 73, startPoint y: 224, endPoint x: 52, endPoint y: 208, distance: 25.9
click at [52, 208] on div "Frame 1 Duration 100 ms 10 20 30 40 50 [3848301] drag_handle drag_handle lens l…" at bounding box center [288, 231] width 576 height 46
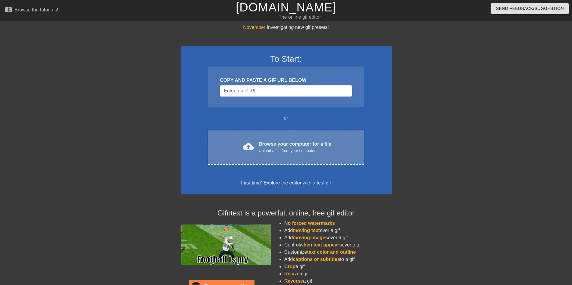
click at [277, 142] on div "Browse your computer for a file Upload a file from your computer" at bounding box center [295, 147] width 73 height 13
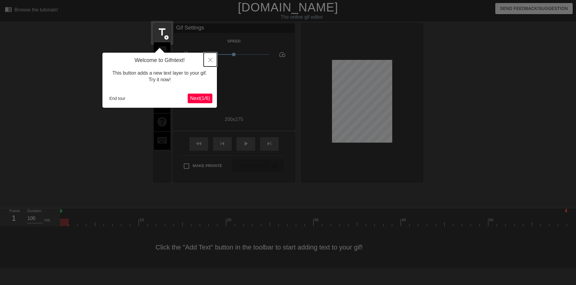
click at [210, 58] on icon "Close" at bounding box center [210, 60] width 4 height 4
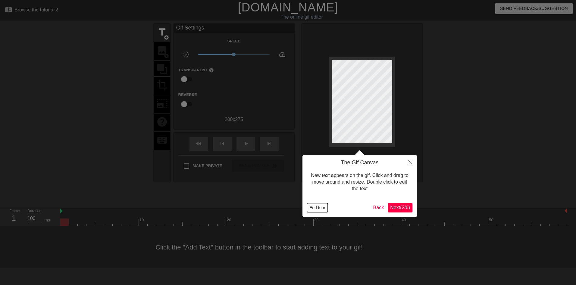
click at [321, 205] on button "End tour" at bounding box center [317, 207] width 21 height 9
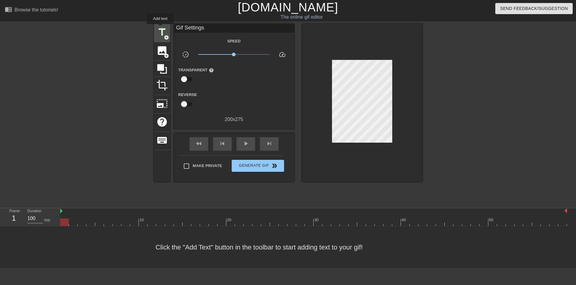
click at [161, 28] on span "title" at bounding box center [161, 32] width 11 height 11
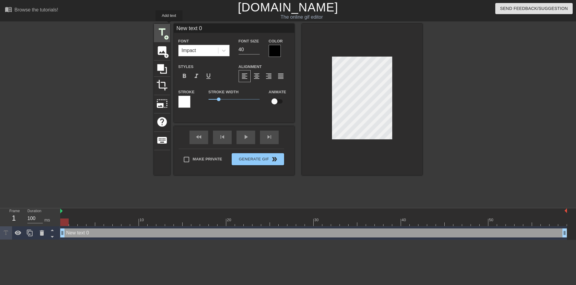
drag, startPoint x: 206, startPoint y: 29, endPoint x: 217, endPoint y: 28, distance: 11.8
click at [169, 24] on div "title add_circle image add_circle crop photo_size_select_large help keyboard Ne…" at bounding box center [288, 100] width 269 height 152
type input "j"
type input "[PERSON_NAME]"
drag, startPoint x: 247, startPoint y: 48, endPoint x: 225, endPoint y: 46, distance: 22.4
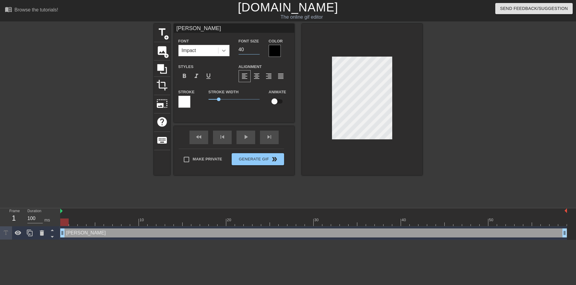
click at [225, 46] on div "Font Impact Font Size 40 Color" at bounding box center [234, 47] width 121 height 20
type input "30"
click at [274, 101] on input "checkbox" at bounding box center [274, 101] width 34 height 11
click at [274, 101] on input "checkbox" at bounding box center [280, 101] width 34 height 11
checkbox input "false"
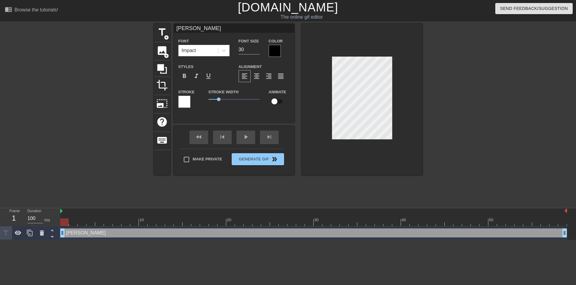
click at [185, 100] on div at bounding box center [184, 102] width 12 height 12
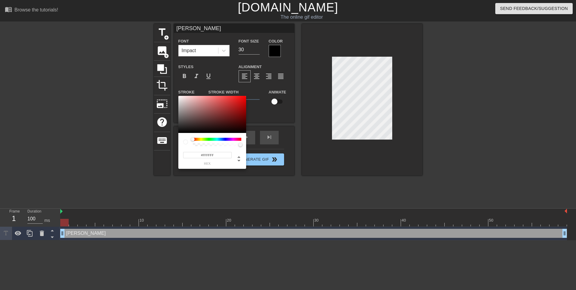
type input "255"
type input "0.52"
drag, startPoint x: 240, startPoint y: 143, endPoint x: 218, endPoint y: 142, distance: 21.7
click at [218, 142] on div at bounding box center [217, 142] width 49 height 8
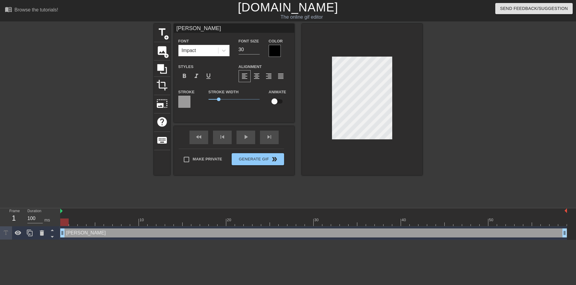
click at [273, 48] on div at bounding box center [275, 51] width 12 height 12
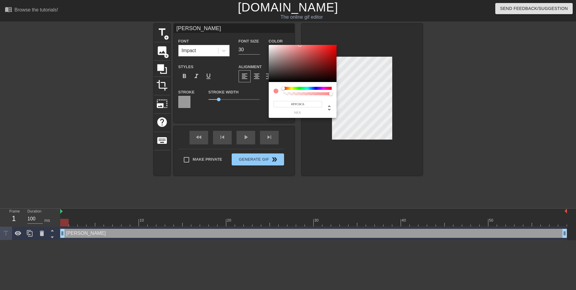
type input "#FFFFFF"
drag, startPoint x: 283, startPoint y: 57, endPoint x: 256, endPoint y: 38, distance: 32.9
click at [258, 38] on div "#FFFFFF hex" at bounding box center [288, 145] width 576 height 290
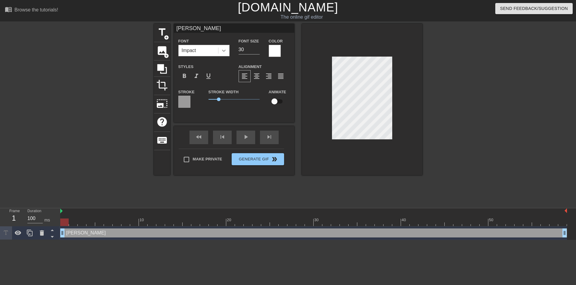
click at [226, 49] on icon at bounding box center [224, 51] width 6 height 6
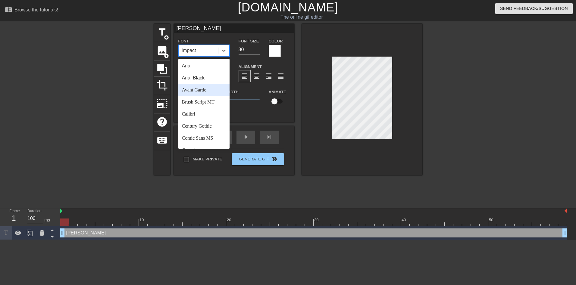
click at [204, 93] on div "Avant Garde" at bounding box center [203, 90] width 51 height 12
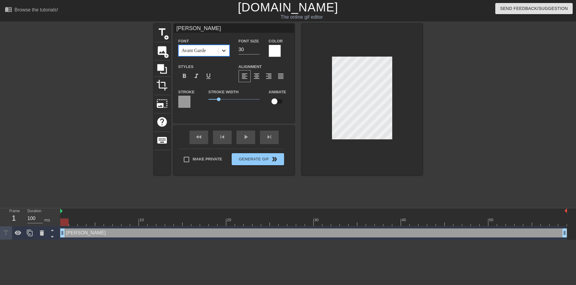
click at [222, 54] on div at bounding box center [224, 50] width 11 height 11
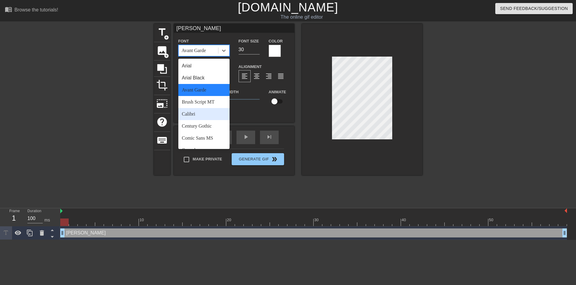
click at [201, 114] on div "Calibri" at bounding box center [203, 114] width 51 height 12
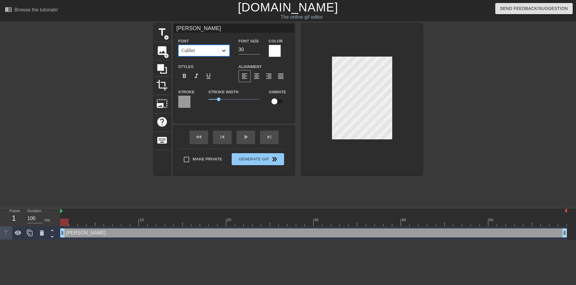
click at [227, 48] on div at bounding box center [224, 50] width 11 height 11
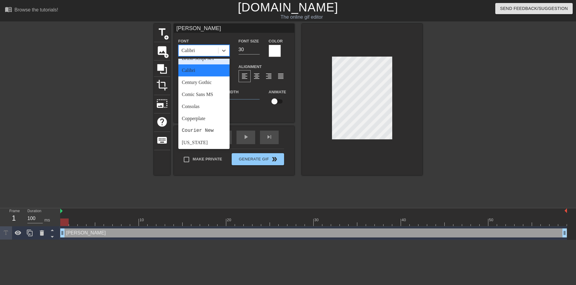
scroll to position [60, 0]
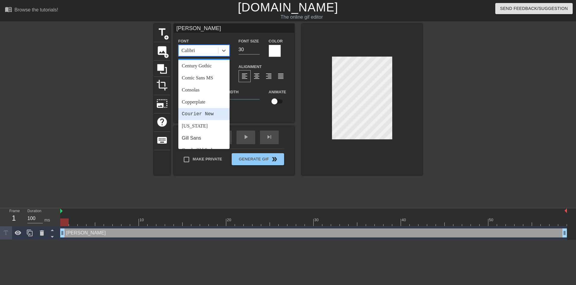
click at [204, 116] on div "Courier New" at bounding box center [203, 114] width 51 height 12
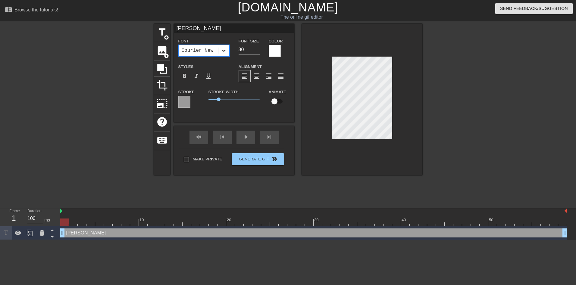
click at [221, 50] on icon at bounding box center [224, 51] width 6 height 6
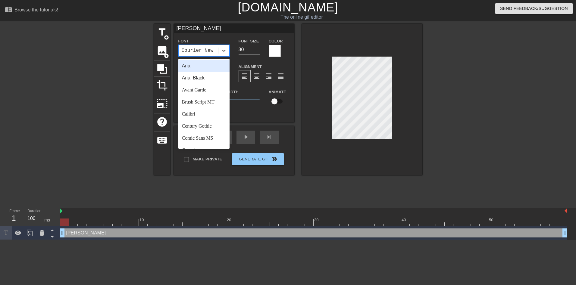
click at [200, 64] on div "Arial" at bounding box center [203, 66] width 51 height 12
click at [227, 55] on div at bounding box center [224, 50] width 11 height 11
click at [210, 93] on div "Avant Garde" at bounding box center [203, 90] width 51 height 12
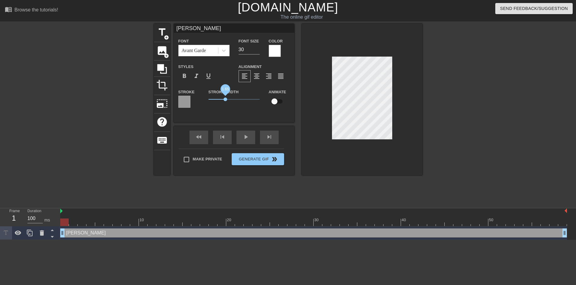
drag, startPoint x: 221, startPoint y: 98, endPoint x: 225, endPoint y: 99, distance: 4.5
click at [225, 99] on span "1.65" at bounding box center [234, 99] width 51 height 7
click at [469, 112] on div at bounding box center [475, 114] width 90 height 181
click at [460, 80] on div at bounding box center [475, 114] width 90 height 181
click at [277, 102] on input "checkbox" at bounding box center [274, 101] width 34 height 11
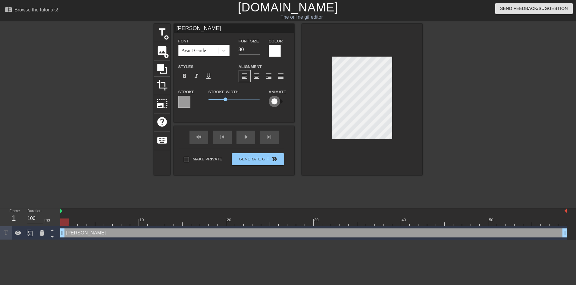
checkbox input "true"
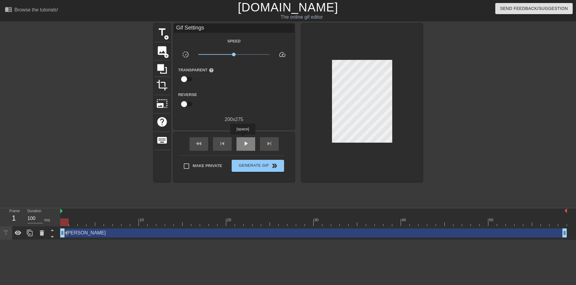
click at [243, 139] on div "play_arrow" at bounding box center [246, 144] width 19 height 14
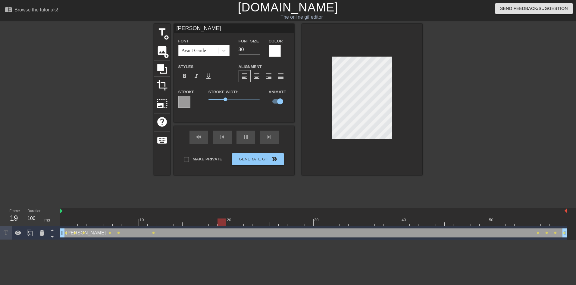
click at [473, 102] on div at bounding box center [475, 114] width 90 height 181
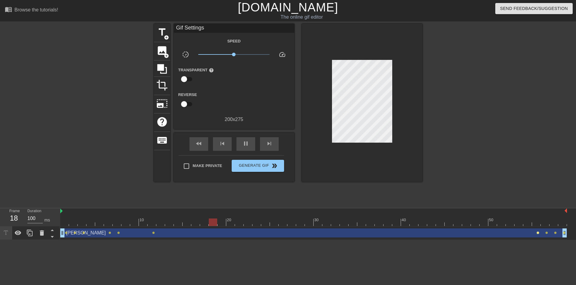
click at [538, 232] on span "lens" at bounding box center [538, 233] width 3 height 3
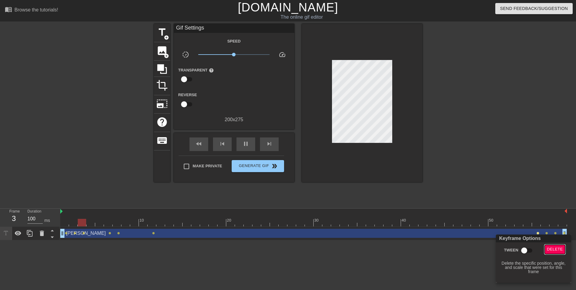
click at [552, 247] on span "Delete" at bounding box center [555, 249] width 16 height 7
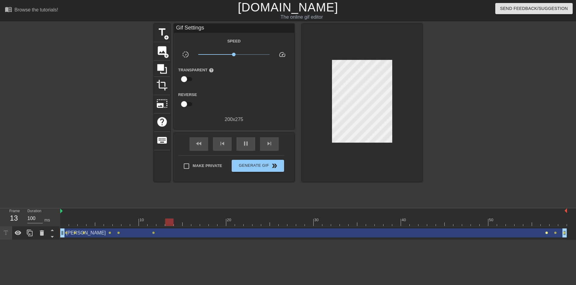
click at [547, 233] on span "lens" at bounding box center [547, 233] width 3 height 3
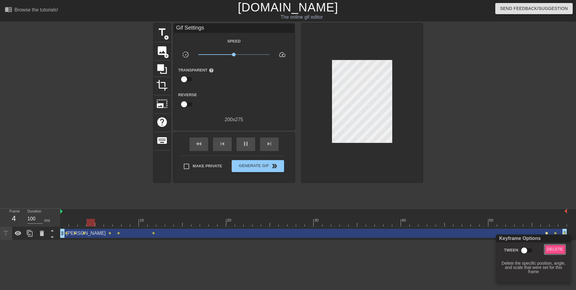
click at [556, 252] on span "Delete" at bounding box center [555, 249] width 16 height 7
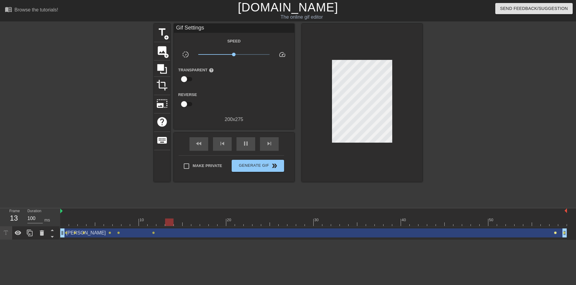
click at [557, 232] on span "lens" at bounding box center [555, 233] width 3 height 3
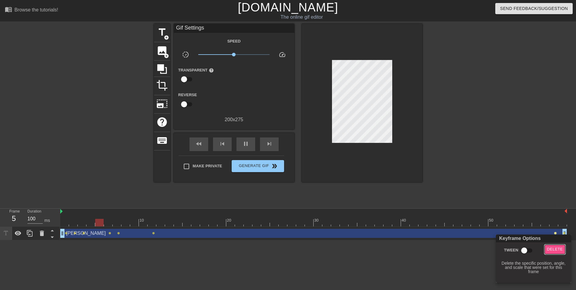
click at [560, 248] on span "Delete" at bounding box center [555, 249] width 16 height 7
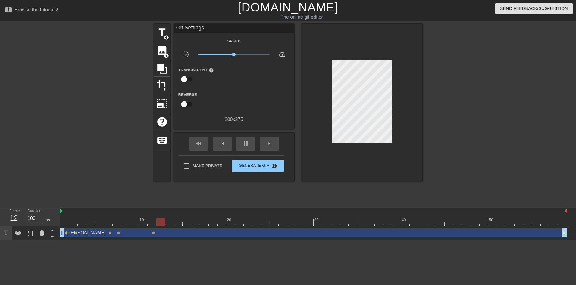
click at [565, 233] on span "lens" at bounding box center [564, 233] width 3 height 3
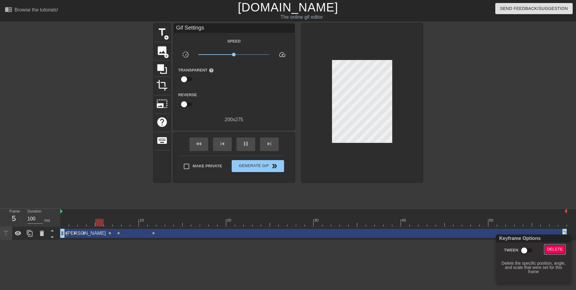
click at [556, 250] on span "Delete" at bounding box center [555, 249] width 16 height 7
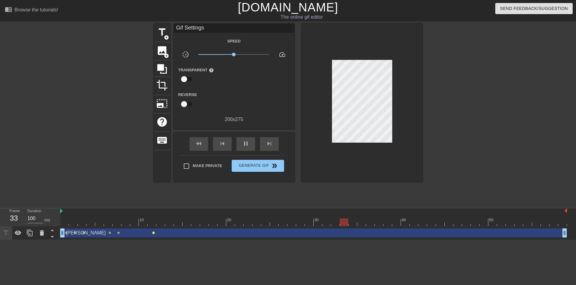
click at [153, 233] on span "lens" at bounding box center [153, 233] width 3 height 3
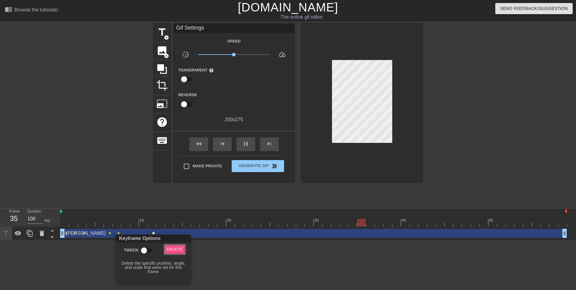
click at [177, 247] on span "Delete" at bounding box center [175, 249] width 16 height 7
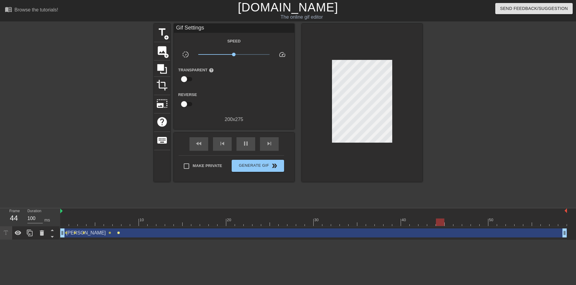
click at [118, 234] on span "lens" at bounding box center [118, 233] width 3 height 3
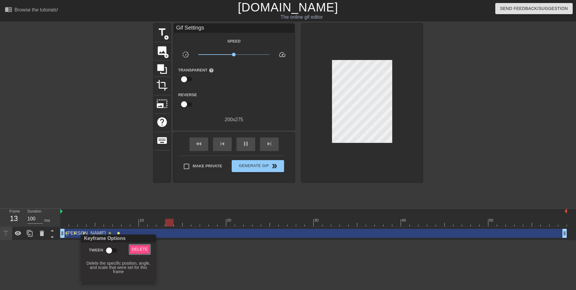
click at [142, 247] on span "Delete" at bounding box center [140, 249] width 16 height 7
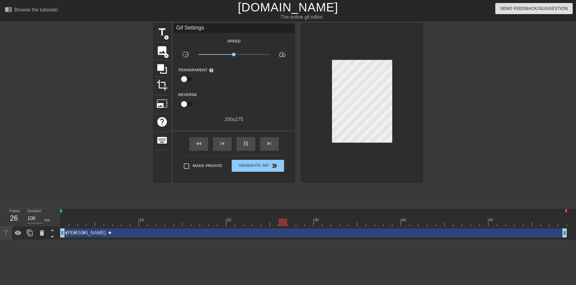
click at [111, 232] on span "lens" at bounding box center [110, 233] width 3 height 3
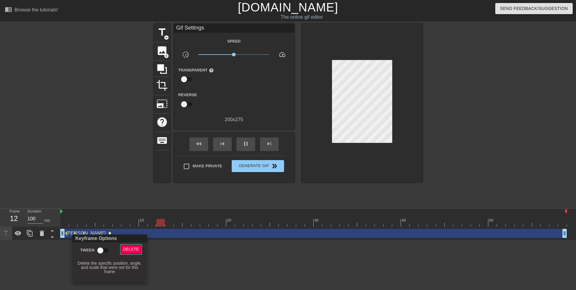
click at [136, 251] on span "Delete" at bounding box center [131, 249] width 16 height 7
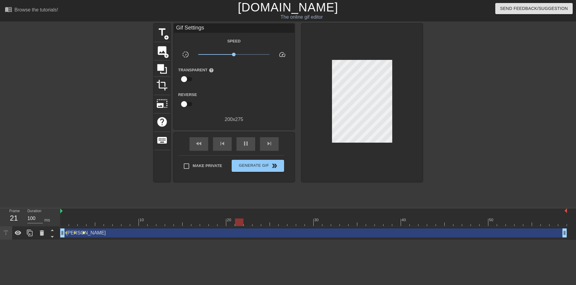
click at [84, 234] on span "lens" at bounding box center [83, 233] width 3 height 3
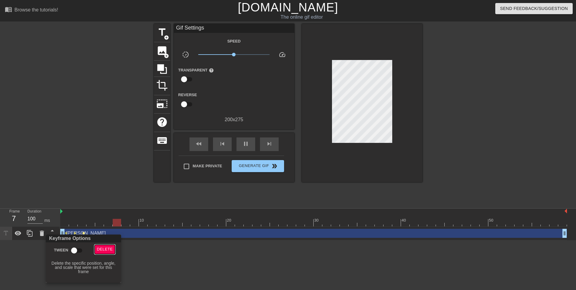
click at [107, 249] on span "Delete" at bounding box center [105, 249] width 16 height 7
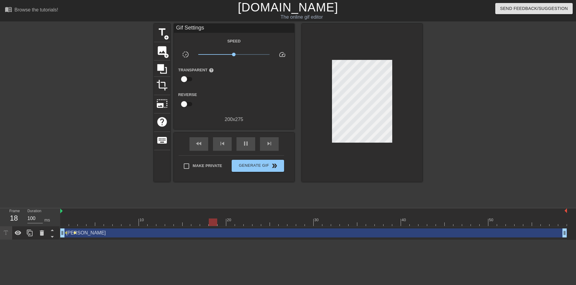
click at [74, 233] on span "lens" at bounding box center [75, 233] width 3 height 3
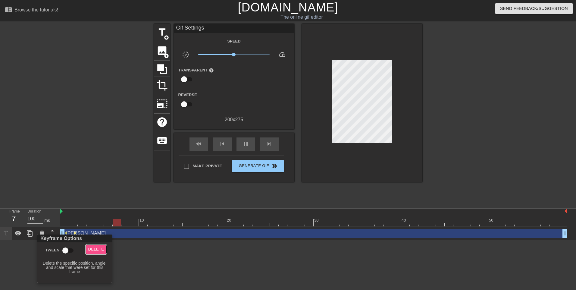
click at [101, 248] on span "Delete" at bounding box center [96, 249] width 16 height 7
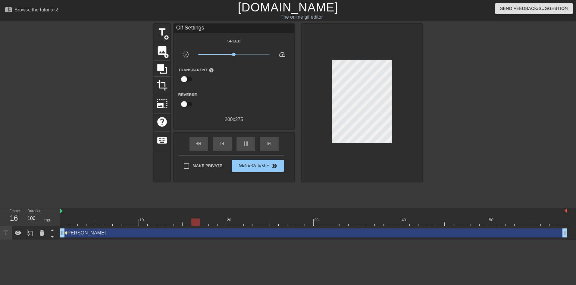
click at [67, 233] on span "lens" at bounding box center [66, 233] width 3 height 3
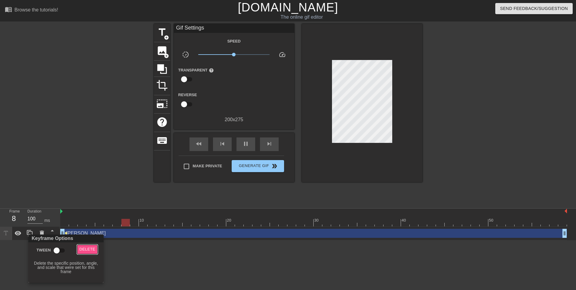
click at [93, 248] on span "Delete" at bounding box center [88, 249] width 16 height 7
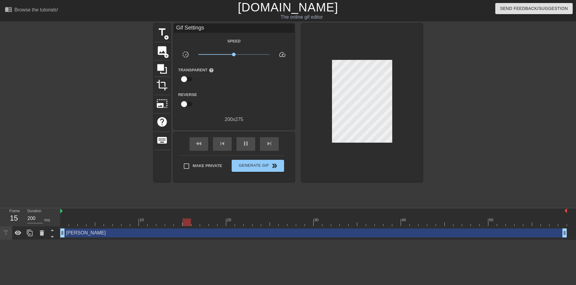
type input "100"
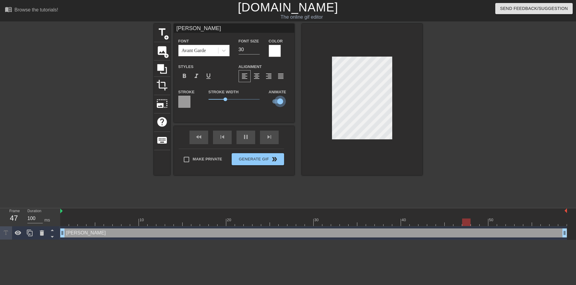
click at [277, 102] on input "checkbox" at bounding box center [280, 101] width 34 height 11
checkbox input "false"
type input "100"
click at [279, 109] on div "Animate" at bounding box center [279, 100] width 30 height 25
click at [274, 102] on input "checkbox" at bounding box center [274, 101] width 34 height 11
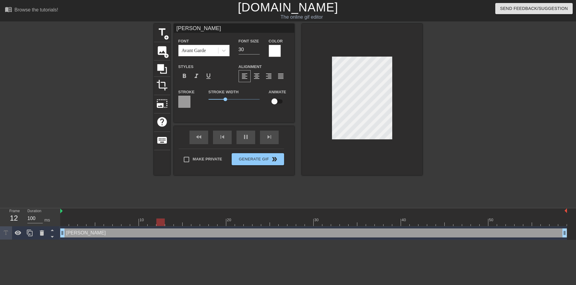
checkbox input "true"
click at [464, 131] on div at bounding box center [475, 114] width 90 height 181
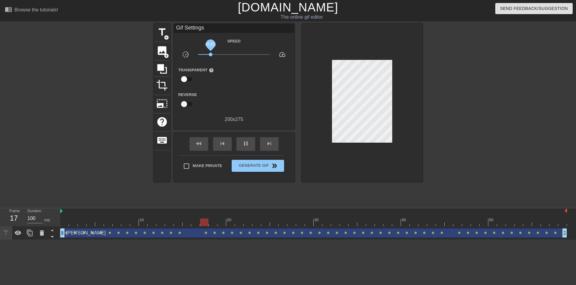
drag, startPoint x: 234, startPoint y: 55, endPoint x: 211, endPoint y: 53, distance: 23.3
click at [211, 53] on span "x0.221" at bounding box center [211, 55] width 4 height 4
drag, startPoint x: 211, startPoint y: 53, endPoint x: 221, endPoint y: 55, distance: 10.6
click at [221, 55] on span "x0.432" at bounding box center [221, 55] width 4 height 4
drag, startPoint x: 221, startPoint y: 53, endPoint x: 234, endPoint y: 53, distance: 13.6
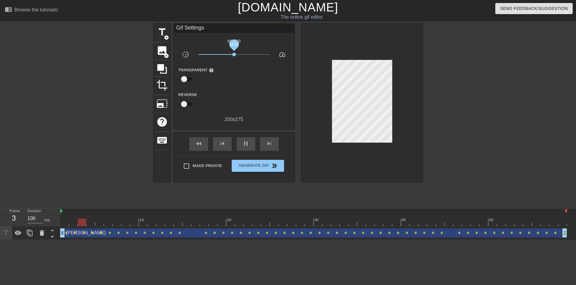
click at [234, 53] on span "x1.01" at bounding box center [234, 55] width 4 height 4
click at [161, 30] on span "title" at bounding box center [161, 32] width 11 height 11
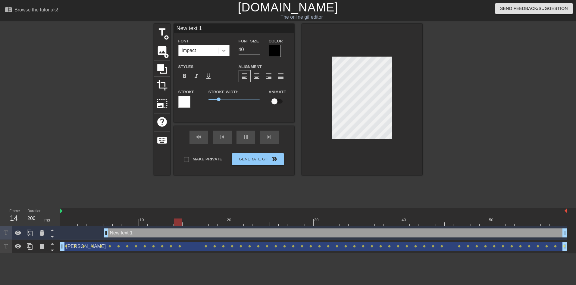
type input "100"
drag, startPoint x: 248, startPoint y: 51, endPoint x: 225, endPoint y: 46, distance: 23.0
click at [226, 46] on div "Font Impact Font Size 40 Color" at bounding box center [234, 47] width 121 height 20
type input "20"
drag, startPoint x: 215, startPoint y: 26, endPoint x: 204, endPoint y: 29, distance: 10.7
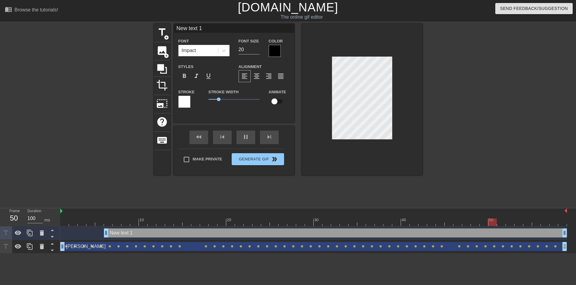
click at [204, 29] on input "New text 1" at bounding box center [234, 28] width 121 height 9
drag, startPoint x: 204, startPoint y: 29, endPoint x: 170, endPoint y: 29, distance: 34.1
click at [170, 29] on div "title add_circle image add_circle crop photo_size_select_large help keyboard Ne…" at bounding box center [288, 100] width 269 height 152
type input "200"
paste input "[3848301]"
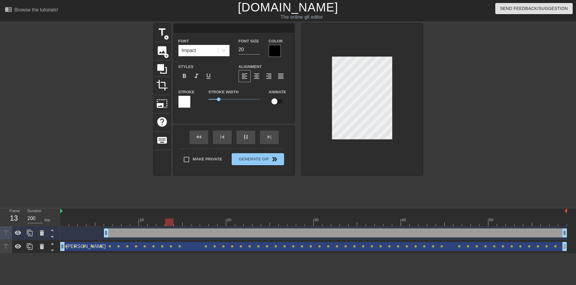
type input "[3848301]"
type input "100"
type input "[3848301]"
click at [225, 49] on icon at bounding box center [224, 51] width 6 height 6
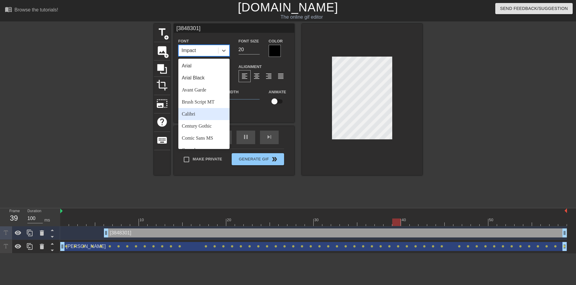
click at [206, 111] on div "Calibri" at bounding box center [203, 114] width 51 height 12
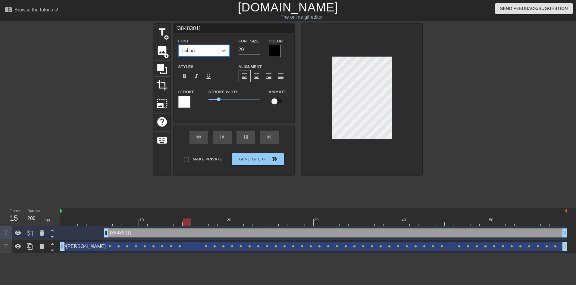
type input "100"
click at [270, 52] on div at bounding box center [275, 51] width 12 height 12
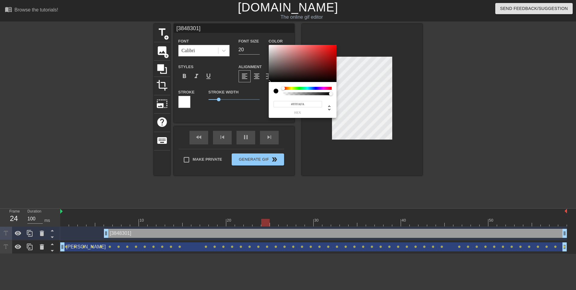
type input "#FFFFFF"
drag, startPoint x: 275, startPoint y: 52, endPoint x: 262, endPoint y: 33, distance: 22.6
click at [262, 33] on div "#FFFFFF hex" at bounding box center [288, 145] width 576 height 290
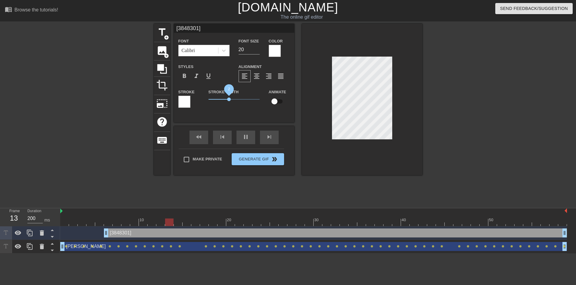
drag, startPoint x: 222, startPoint y: 99, endPoint x: 228, endPoint y: 99, distance: 6.0
click at [228, 99] on span "2" at bounding box center [229, 100] width 4 height 4
type input "100"
click at [184, 99] on div at bounding box center [184, 102] width 12 height 12
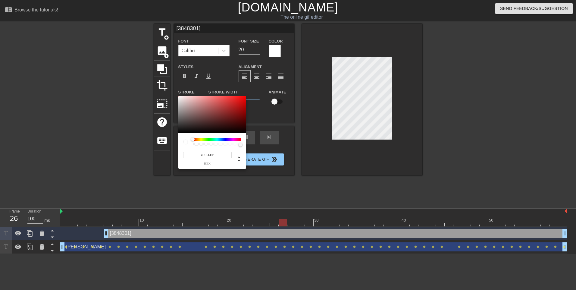
type input "255"
type input "0.48"
drag, startPoint x: 209, startPoint y: 144, endPoint x: 216, endPoint y: 144, distance: 7.5
click at [216, 144] on div at bounding box center [217, 144] width 47 height 3
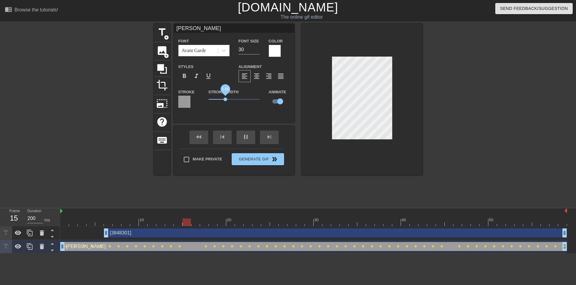
type input "100"
drag, startPoint x: 226, startPoint y: 98, endPoint x: 232, endPoint y: 97, distance: 6.4
click at [232, 97] on span "2.35" at bounding box center [234, 99] width 51 height 7
type input "[3848301]"
type input "20"
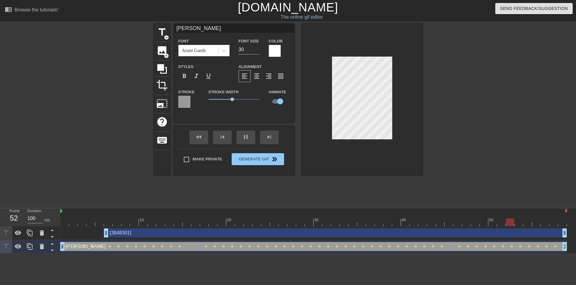
checkbox input "false"
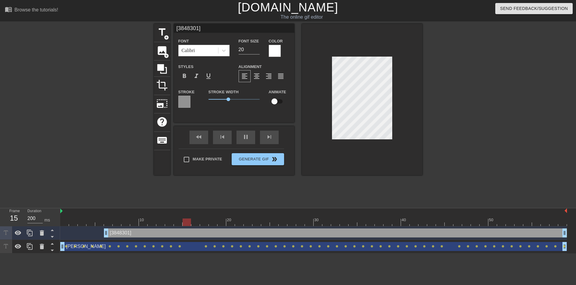
type input "100"
click at [277, 103] on input "checkbox" at bounding box center [274, 101] width 34 height 11
checkbox input "true"
click at [473, 170] on div at bounding box center [475, 114] width 90 height 181
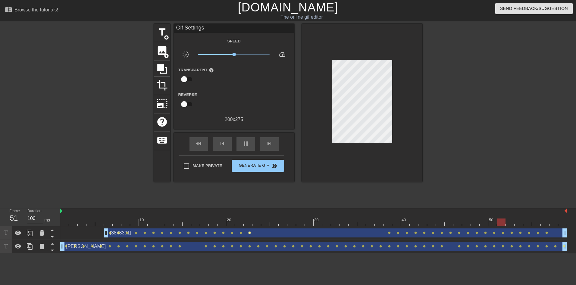
click at [250, 232] on span "lens" at bounding box center [249, 233] width 3 height 3
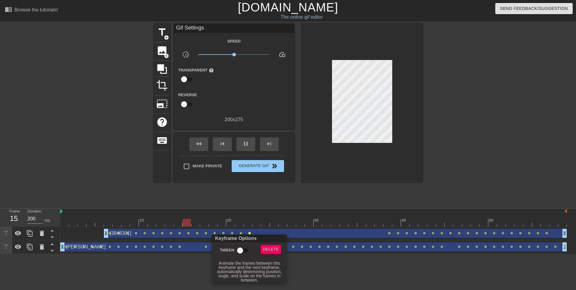
type input "100"
click at [239, 250] on input "Tween" at bounding box center [240, 250] width 34 height 11
checkbox input "true"
click at [355, 264] on div at bounding box center [288, 145] width 576 height 290
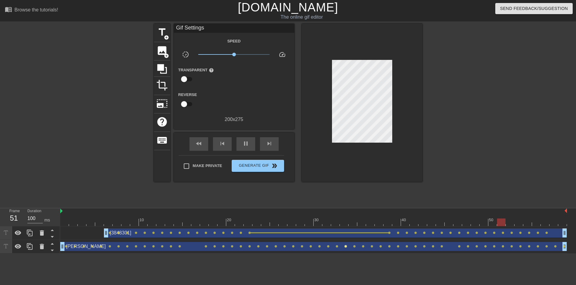
click at [345, 246] on span "lens" at bounding box center [346, 246] width 3 height 3
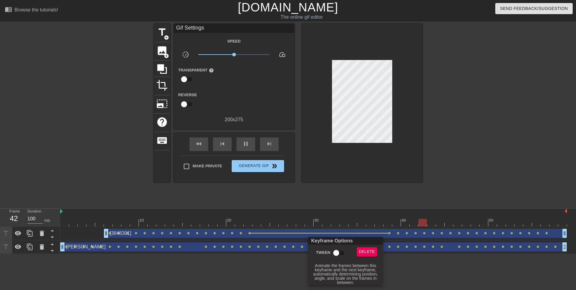
click at [337, 253] on input "Tween" at bounding box center [336, 252] width 34 height 11
checkbox input "true"
click at [414, 266] on div at bounding box center [288, 145] width 576 height 290
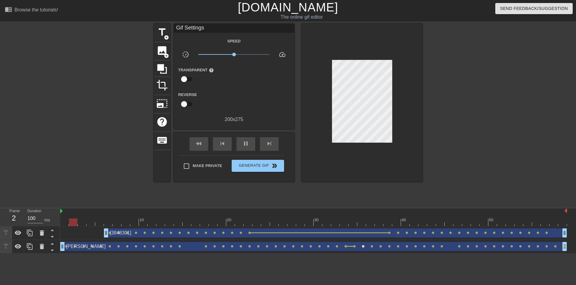
click at [363, 246] on span "lens" at bounding box center [363, 246] width 3 height 3
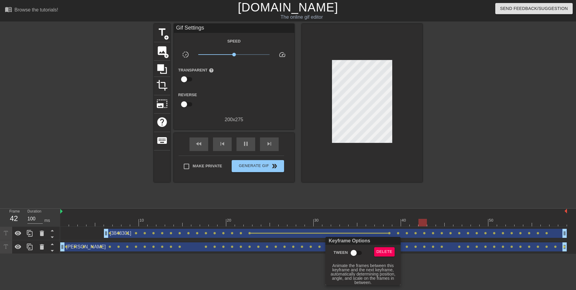
click at [352, 253] on input "Tween" at bounding box center [354, 252] width 34 height 11
checkbox input "true"
click at [285, 263] on div at bounding box center [288, 145] width 576 height 290
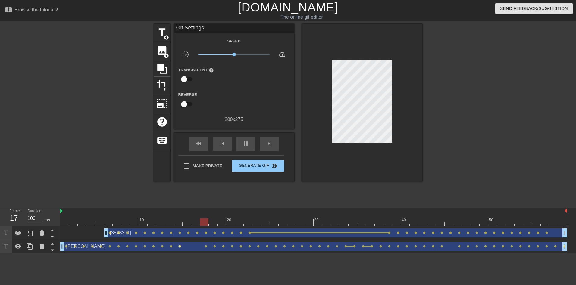
click at [179, 246] on span "lens" at bounding box center [179, 246] width 3 height 3
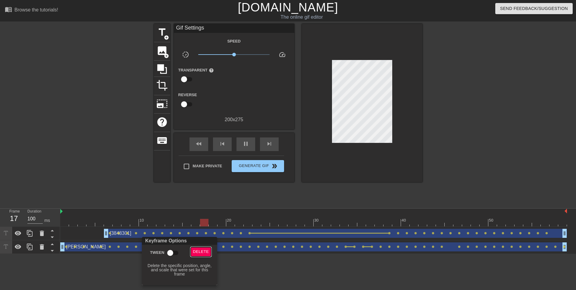
click at [203, 251] on span "Delete" at bounding box center [201, 251] width 16 height 7
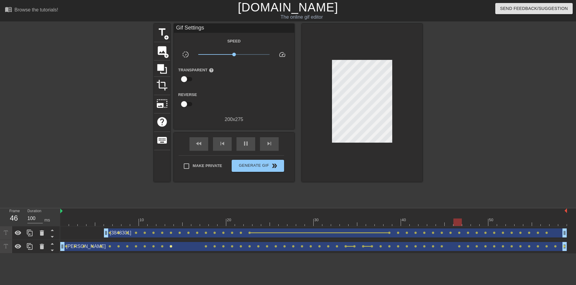
click at [170, 246] on span "lens" at bounding box center [171, 246] width 3 height 3
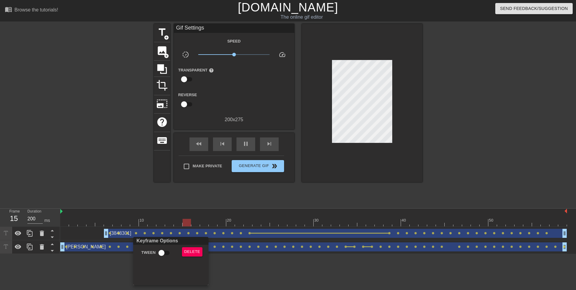
type input "100"
click at [159, 251] on input "Tween" at bounding box center [161, 252] width 34 height 11
checkbox input "true"
click at [249, 262] on div at bounding box center [288, 145] width 576 height 290
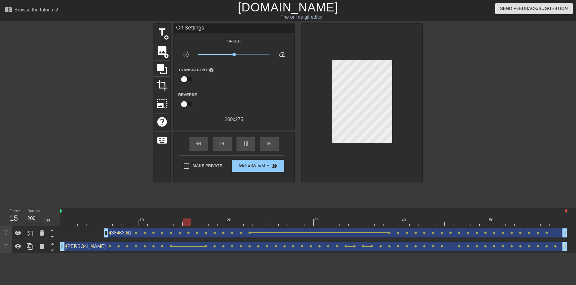
type input "100"
click at [546, 232] on span "lens" at bounding box center [547, 233] width 3 height 3
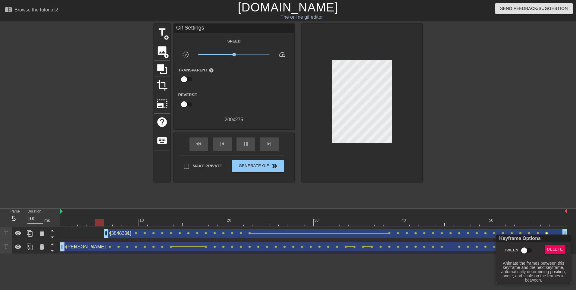
click at [521, 250] on input "Tween" at bounding box center [524, 250] width 34 height 11
checkbox input "true"
click at [533, 181] on div at bounding box center [288, 145] width 576 height 290
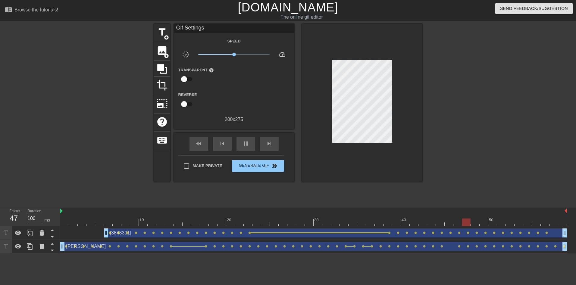
drag, startPoint x: 547, startPoint y: 232, endPoint x: 528, endPoint y: 97, distance: 136.3
click at [528, 97] on div "title add_circle image add_circle crop photo_size_select_large help keyboard Gi…" at bounding box center [288, 114] width 576 height 181
drag, startPoint x: 565, startPoint y: 233, endPoint x: 555, endPoint y: 229, distance: 10.7
drag, startPoint x: 565, startPoint y: 245, endPoint x: 558, endPoint y: 244, distance: 7.0
click at [542, 170] on div "title add_circle image add_circle crop photo_size_select_large help keyboard Gi…" at bounding box center [288, 114] width 576 height 181
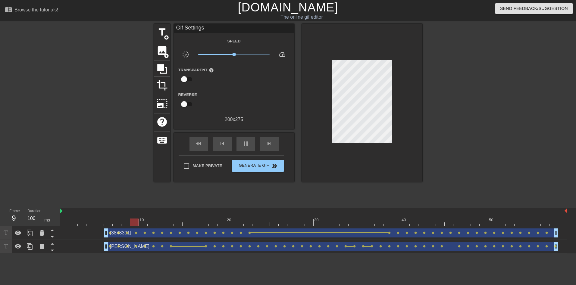
drag, startPoint x: 62, startPoint y: 247, endPoint x: 106, endPoint y: 246, distance: 43.7
click at [95, 254] on html "menu_book Browse the tutorials! Gifntext.com The online gif editor Send Feedbac…" at bounding box center [288, 127] width 576 height 254
type input "100"
